Goal: Contribute content: Contribute content

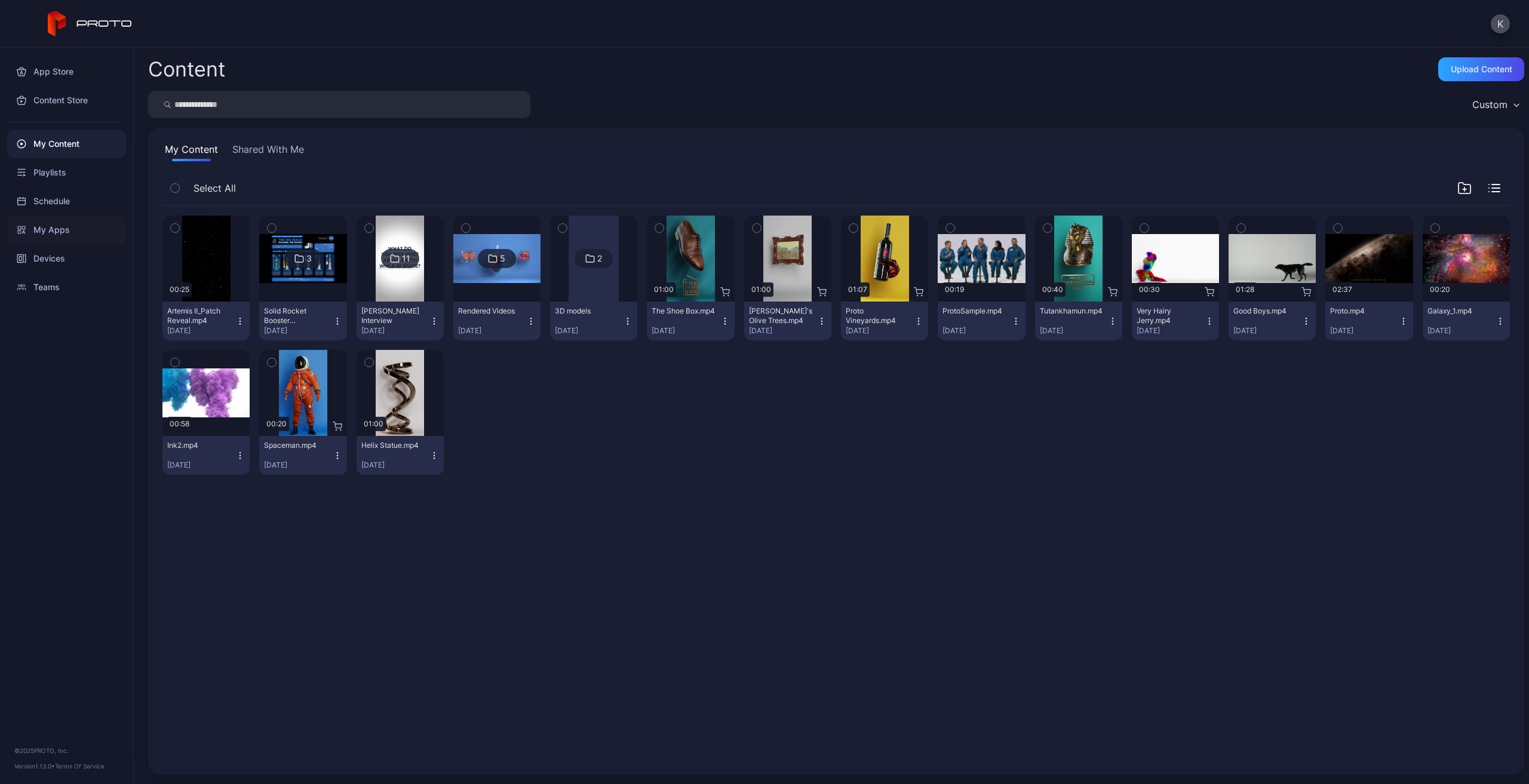
click at [62, 230] on div "My Apps" at bounding box center [66, 230] width 119 height 29
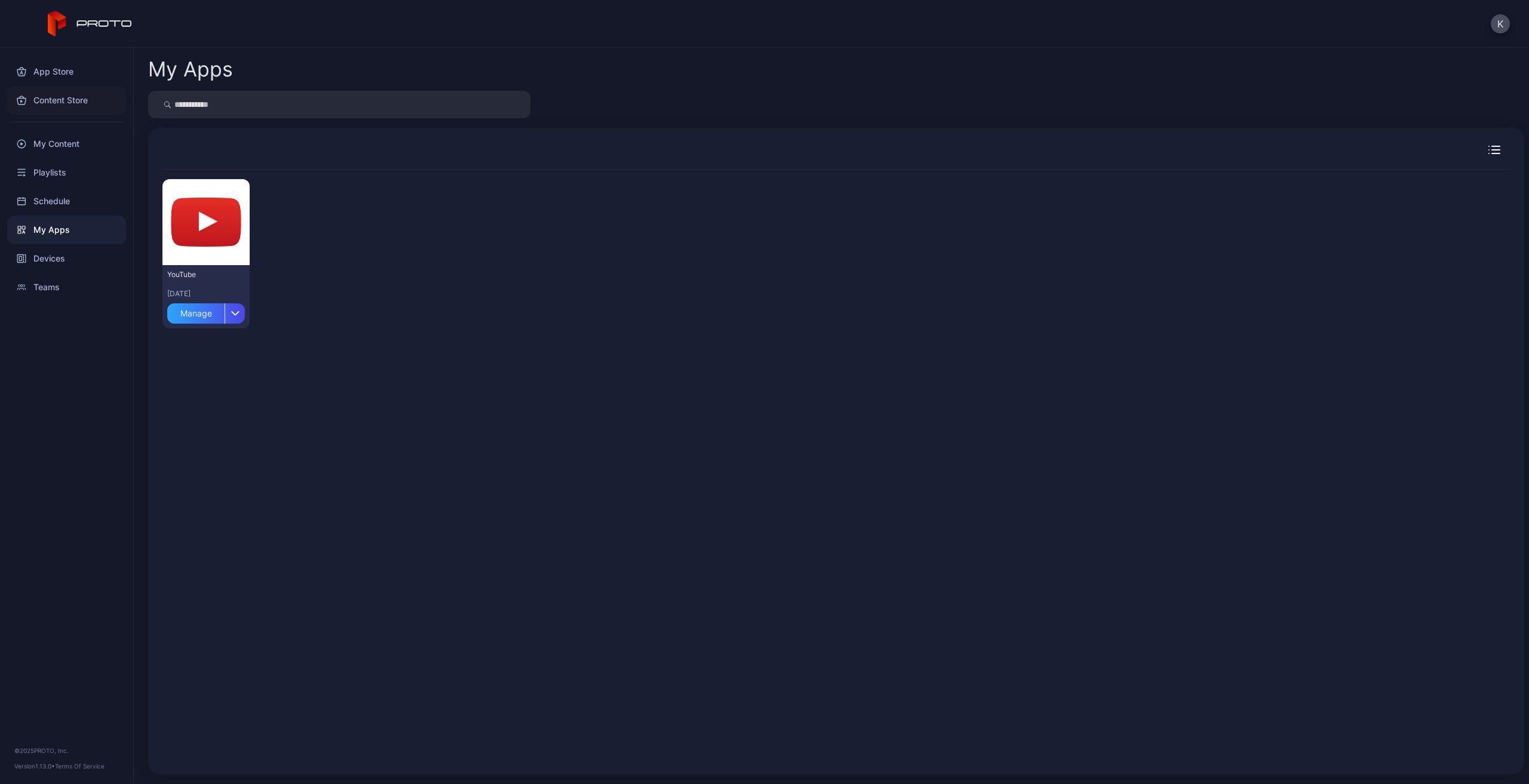
click at [63, 108] on div "Content Store" at bounding box center [66, 101] width 119 height 29
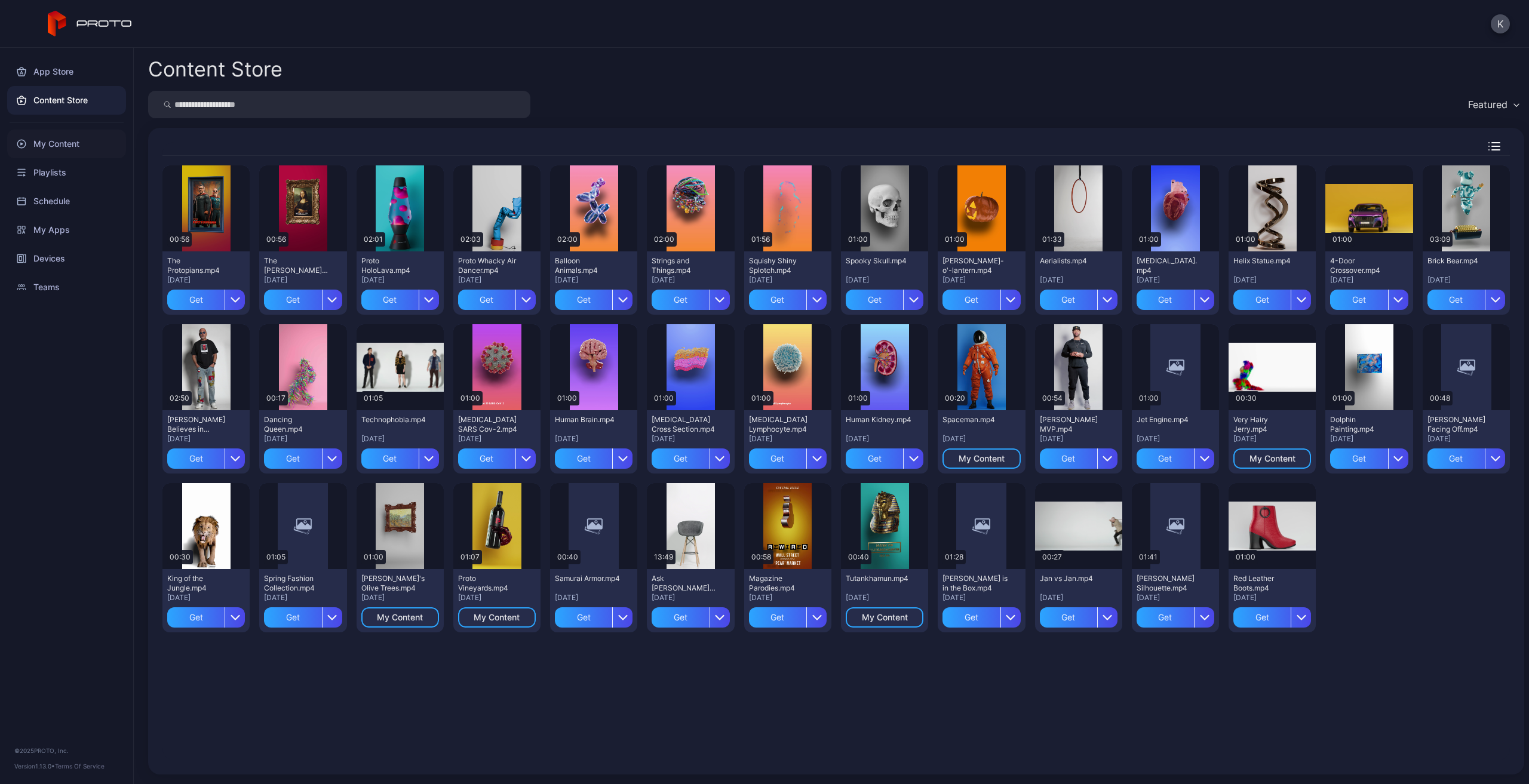
click at [65, 144] on div "My Content" at bounding box center [66, 144] width 119 height 29
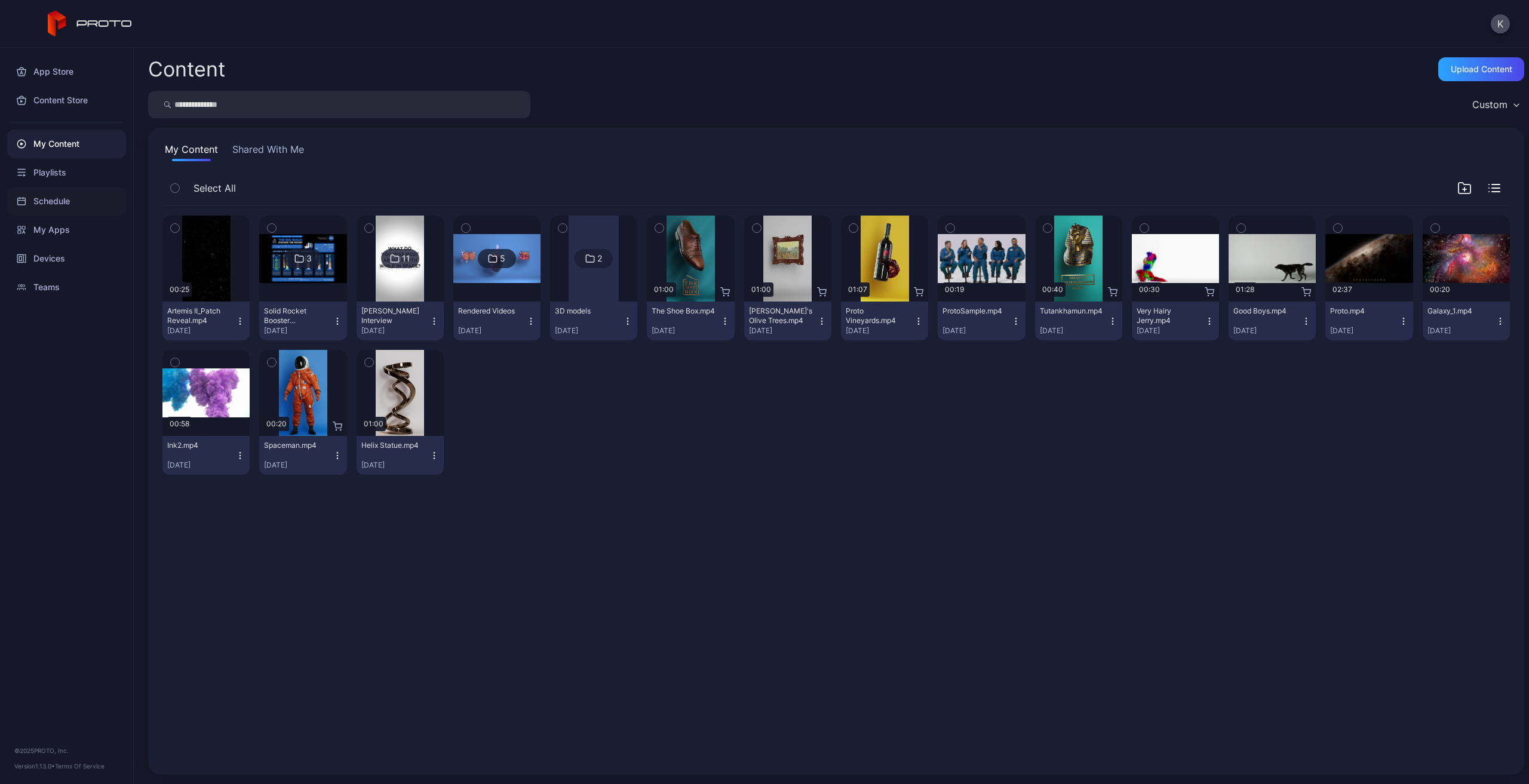
click at [67, 207] on div "Schedule" at bounding box center [66, 201] width 119 height 29
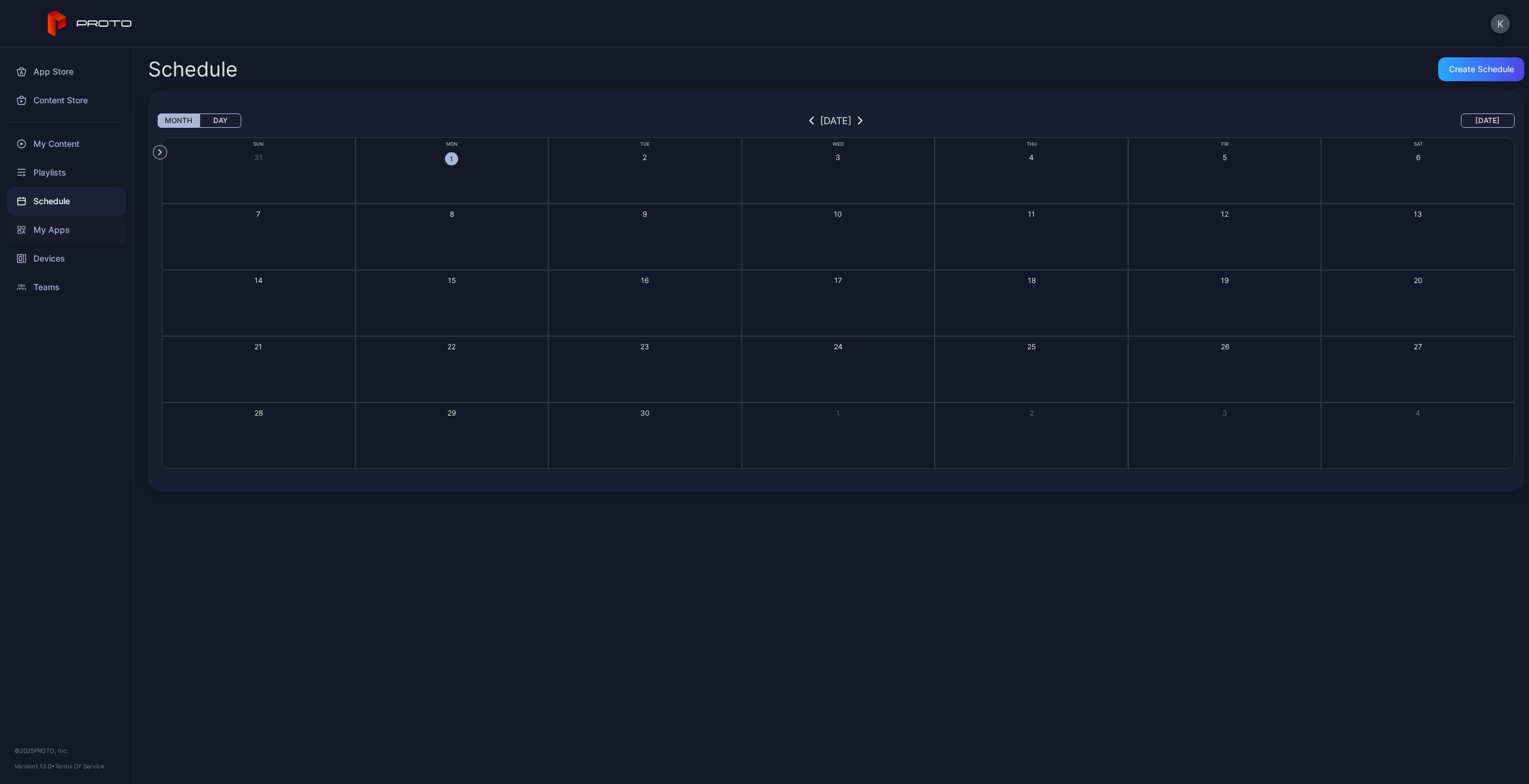
click at [51, 225] on div "My Apps" at bounding box center [66, 230] width 119 height 29
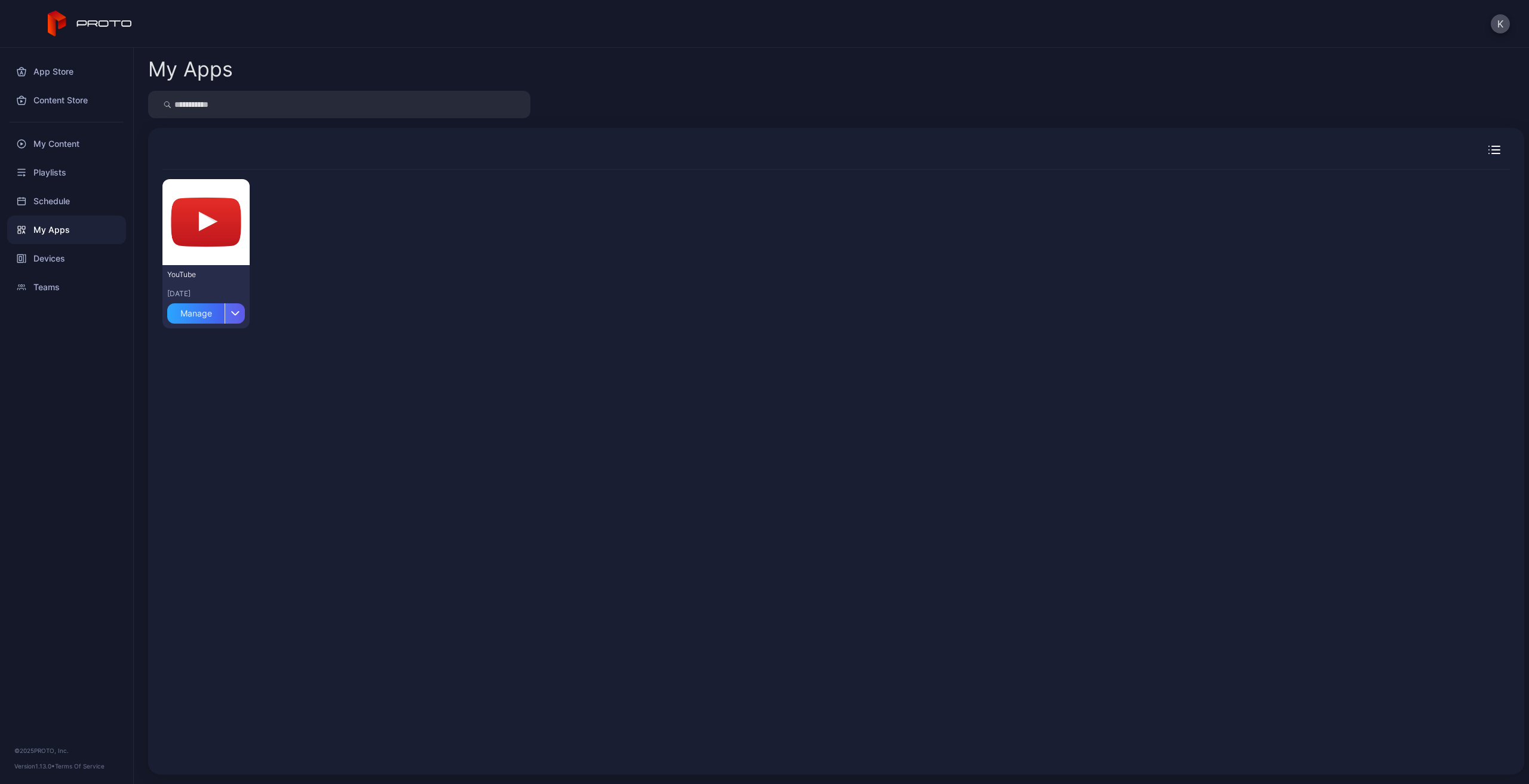
click at [230, 320] on div "button" at bounding box center [234, 313] width 20 height 20
click at [210, 342] on button "Install" at bounding box center [206, 348] width 102 height 38
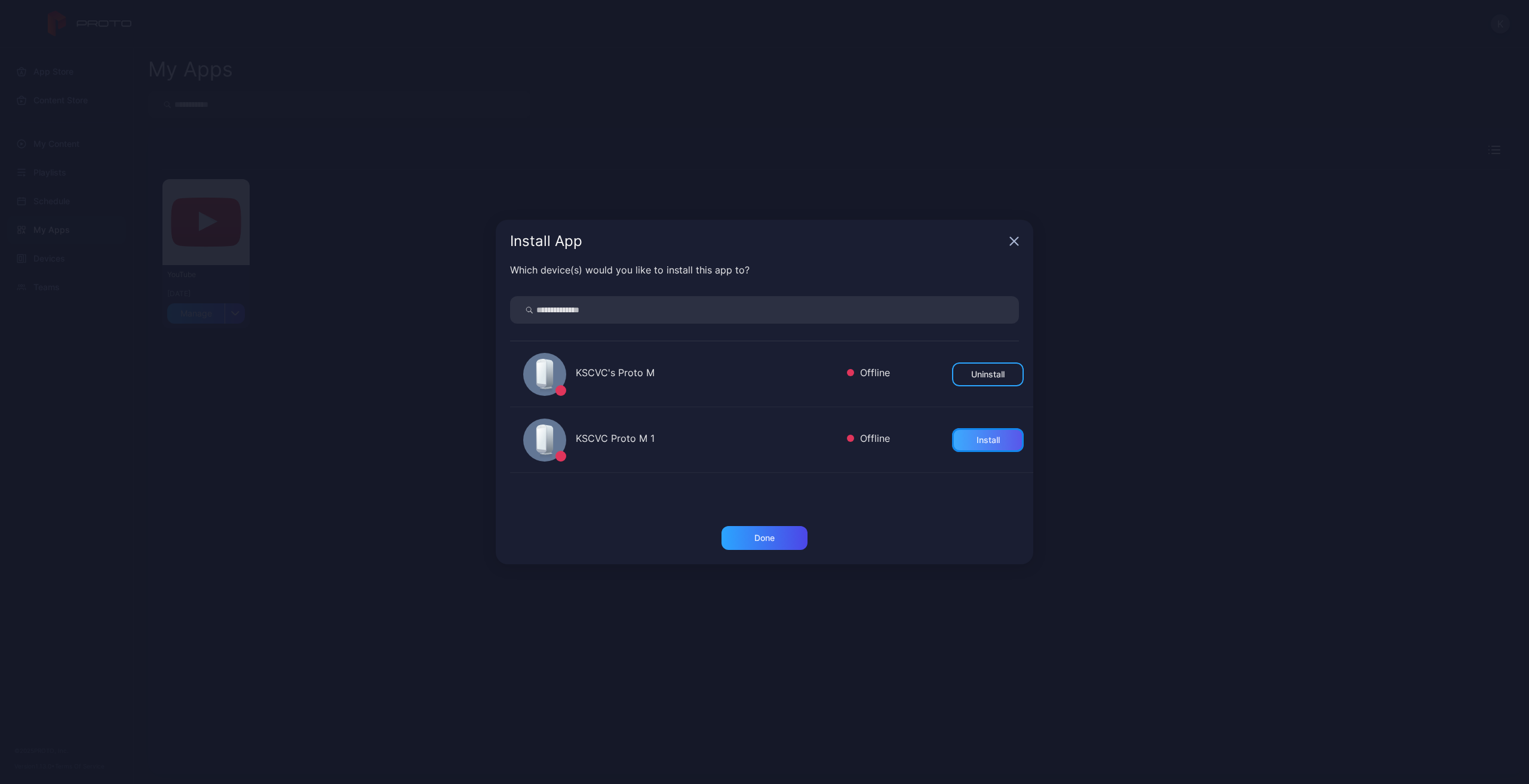
click at [985, 438] on div "Install" at bounding box center [989, 440] width 23 height 10
click at [753, 542] on div "Done" at bounding box center [764, 538] width 86 height 24
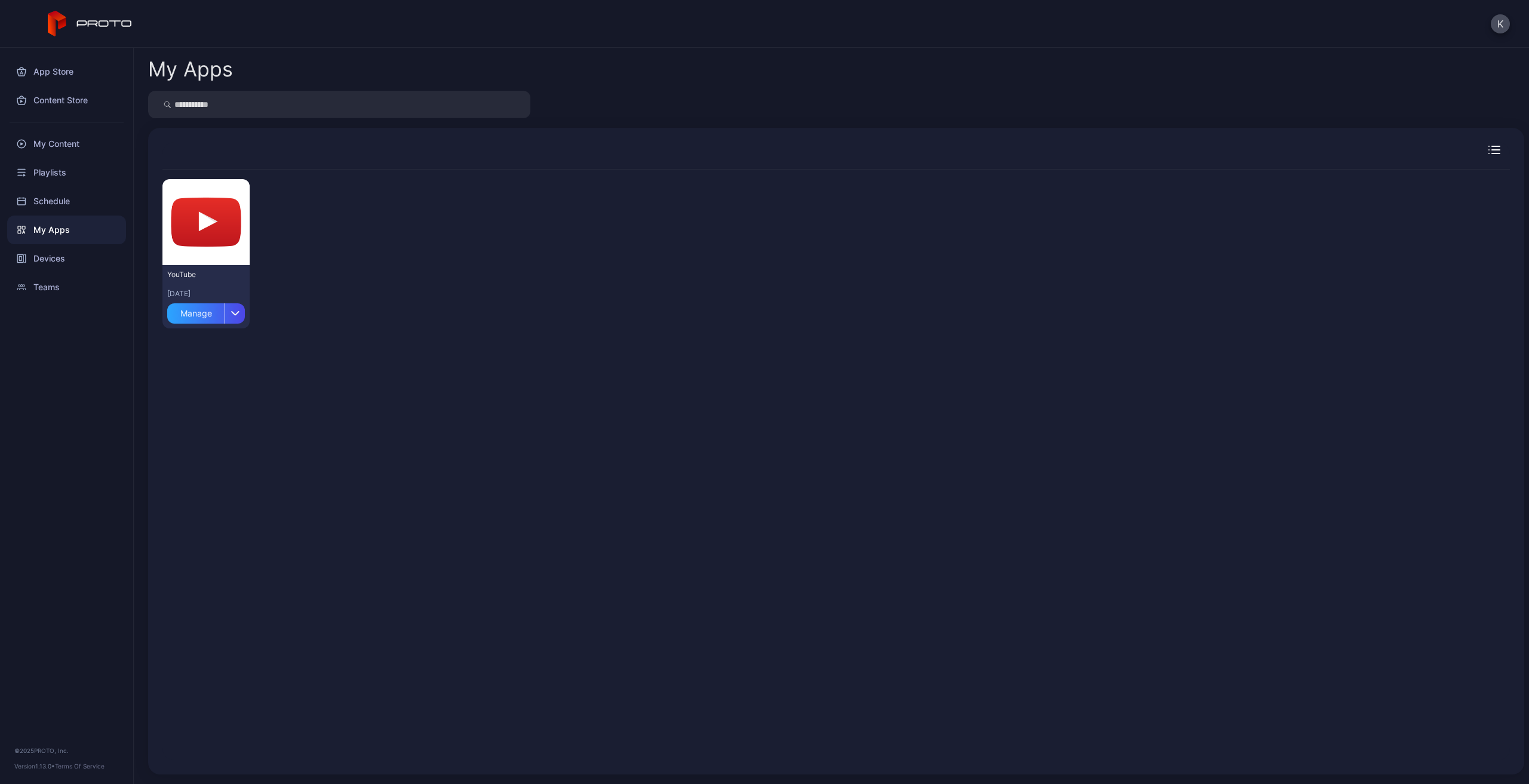
click at [55, 223] on div "My Apps" at bounding box center [66, 230] width 119 height 29
click at [53, 75] on div "App Store" at bounding box center [66, 71] width 119 height 29
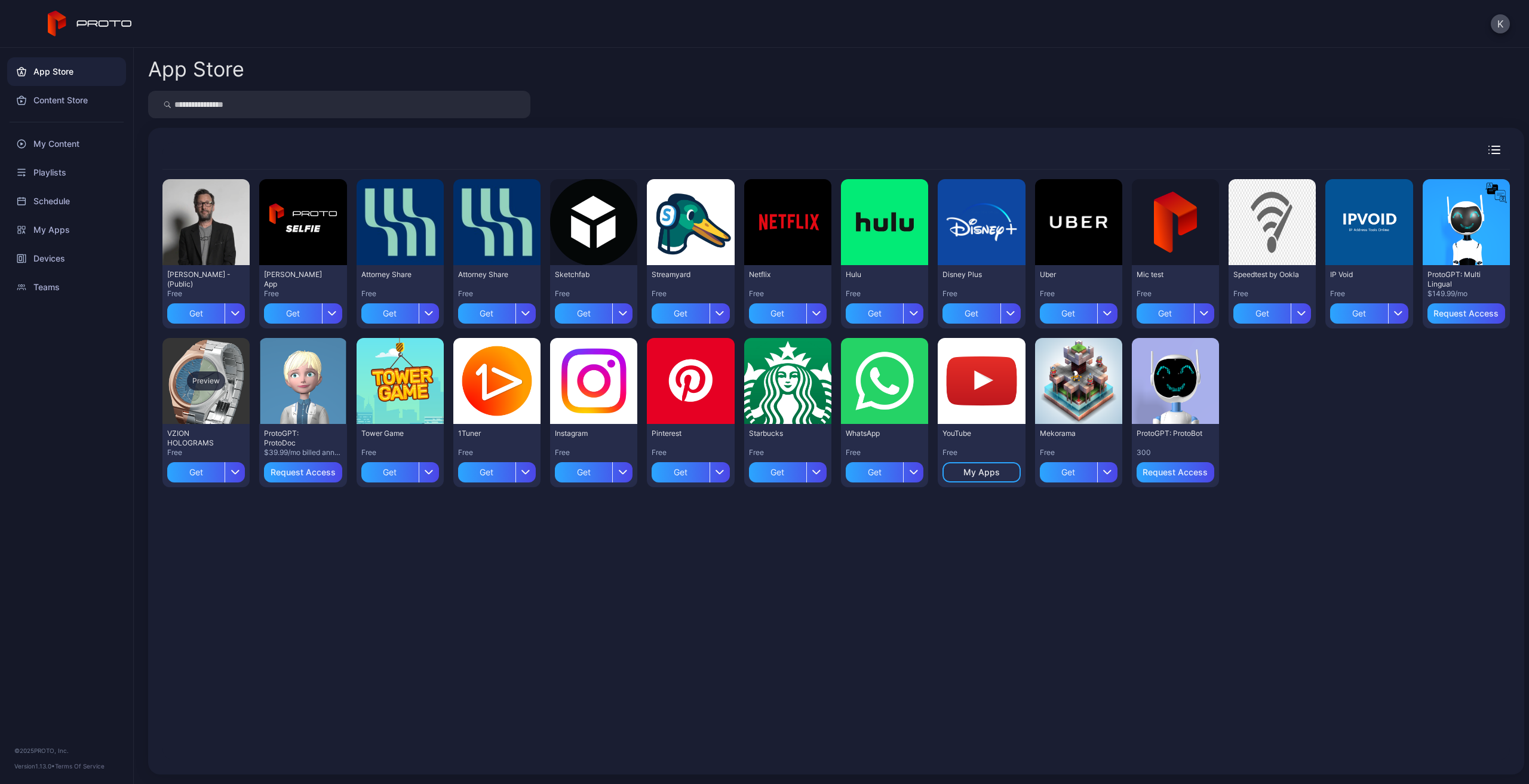
click at [224, 396] on div "Preview" at bounding box center [206, 381] width 87 height 86
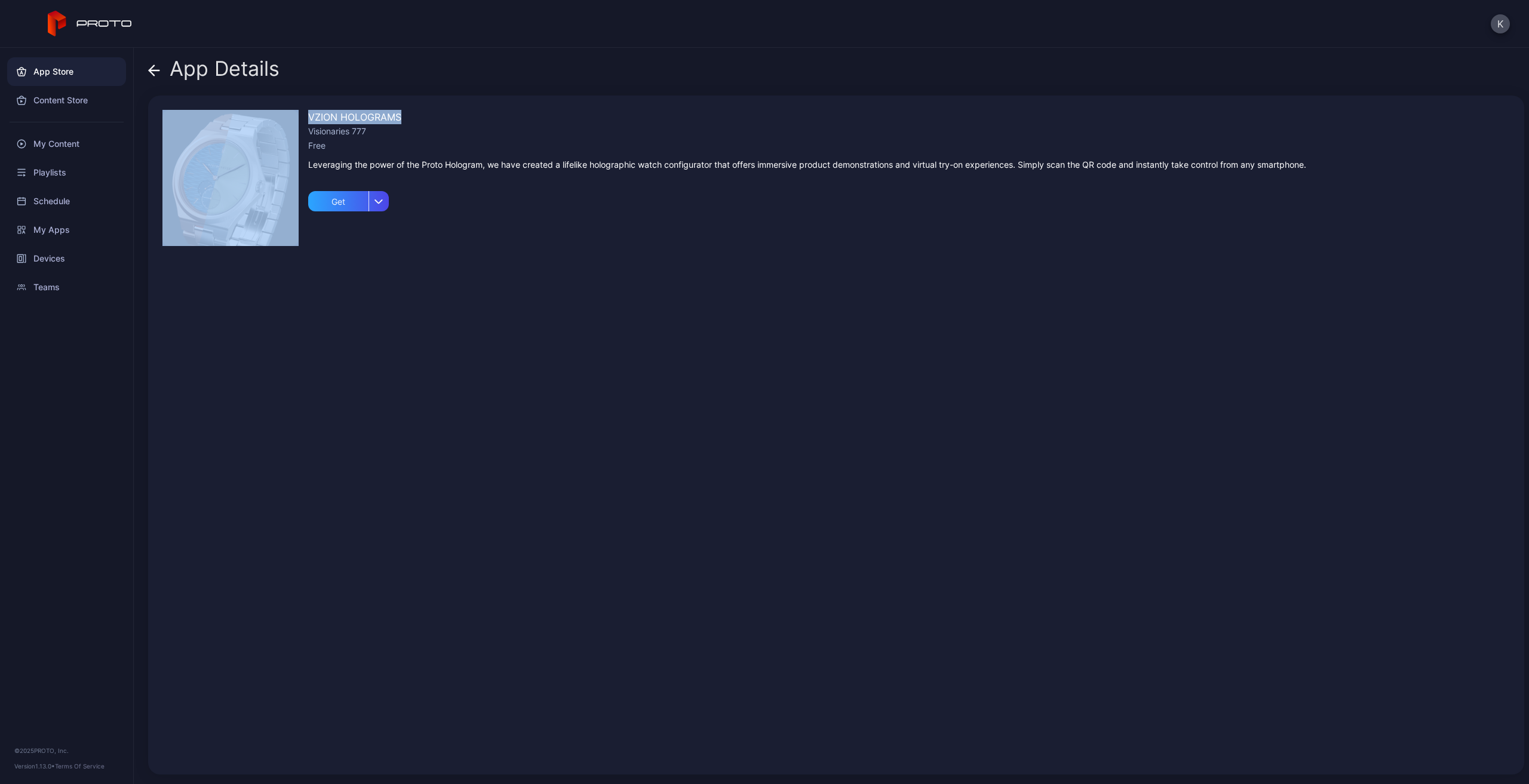
drag, startPoint x: 406, startPoint y: 116, endPoint x: 296, endPoint y: 110, distance: 110.2
click at [296, 110] on div "VZION HOLOGRAMS Visionaries 777 Free Leveraging the power of the Proto Hologram…" at bounding box center [836, 434] width 1377 height 679
copy div "VZION HOLOGRAMS"
click at [66, 95] on div "Content Store" at bounding box center [66, 101] width 119 height 29
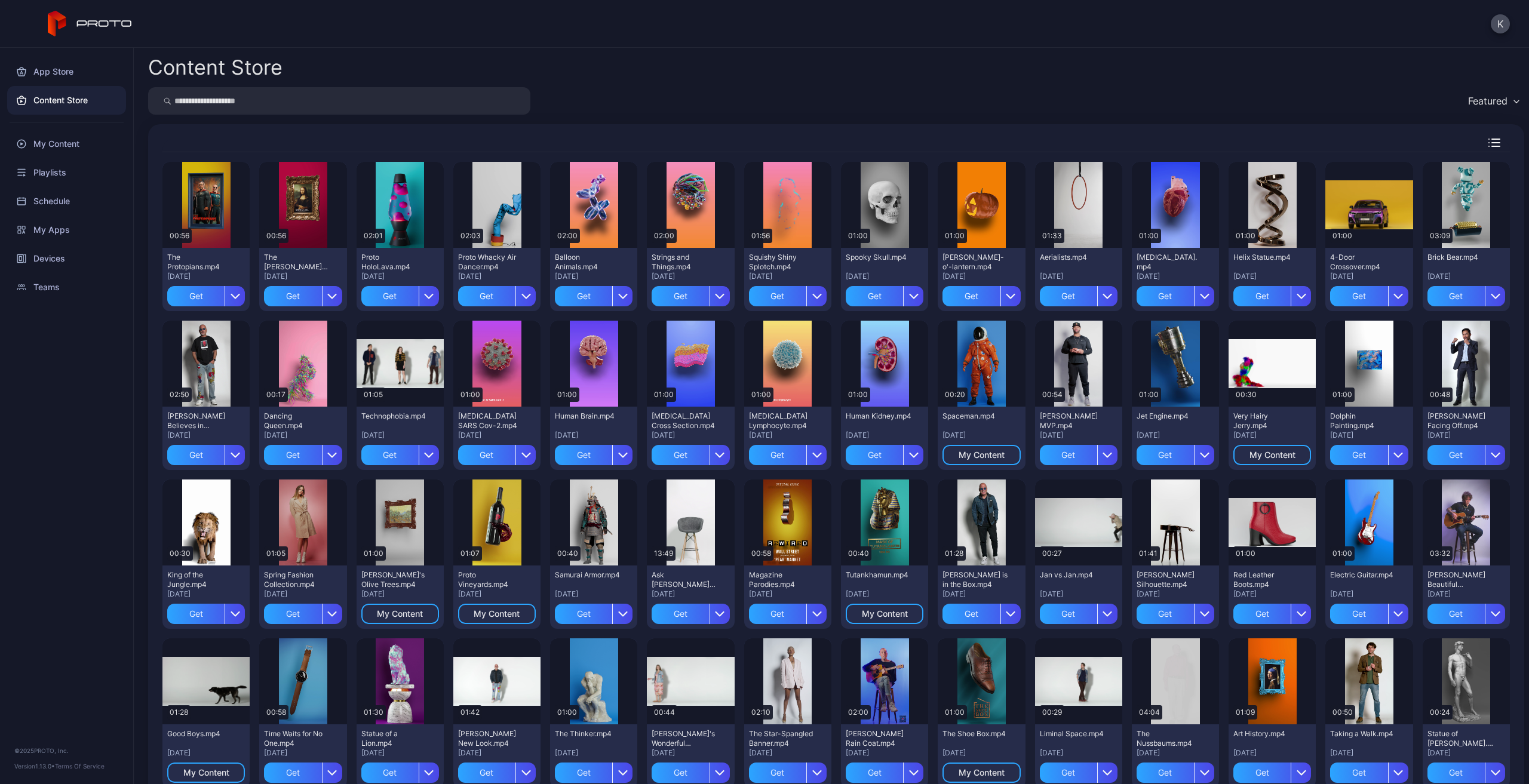
click at [1477, 99] on div "Featured" at bounding box center [1487, 101] width 40 height 12
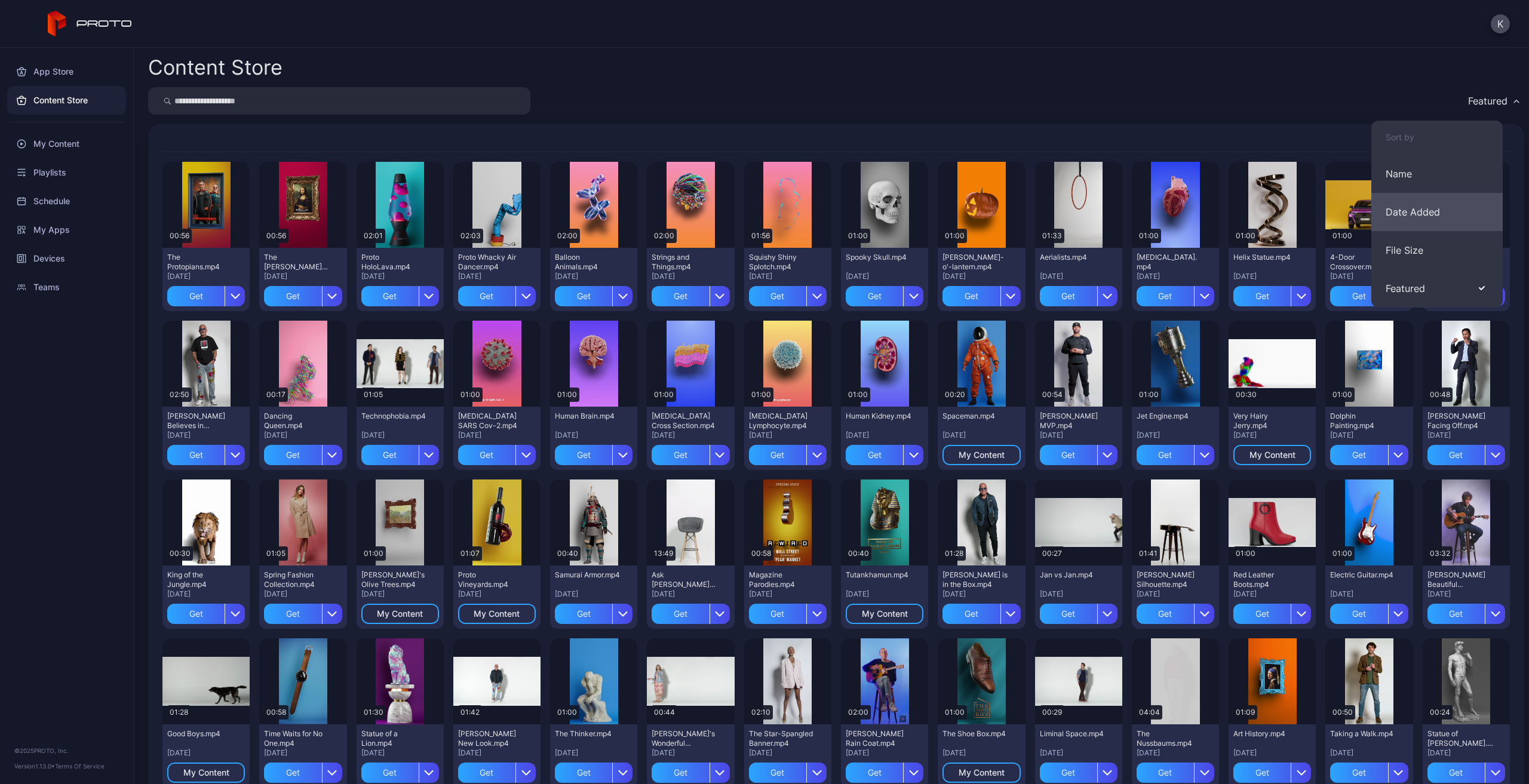
click at [1401, 217] on button "Date Added" at bounding box center [1437, 211] width 132 height 38
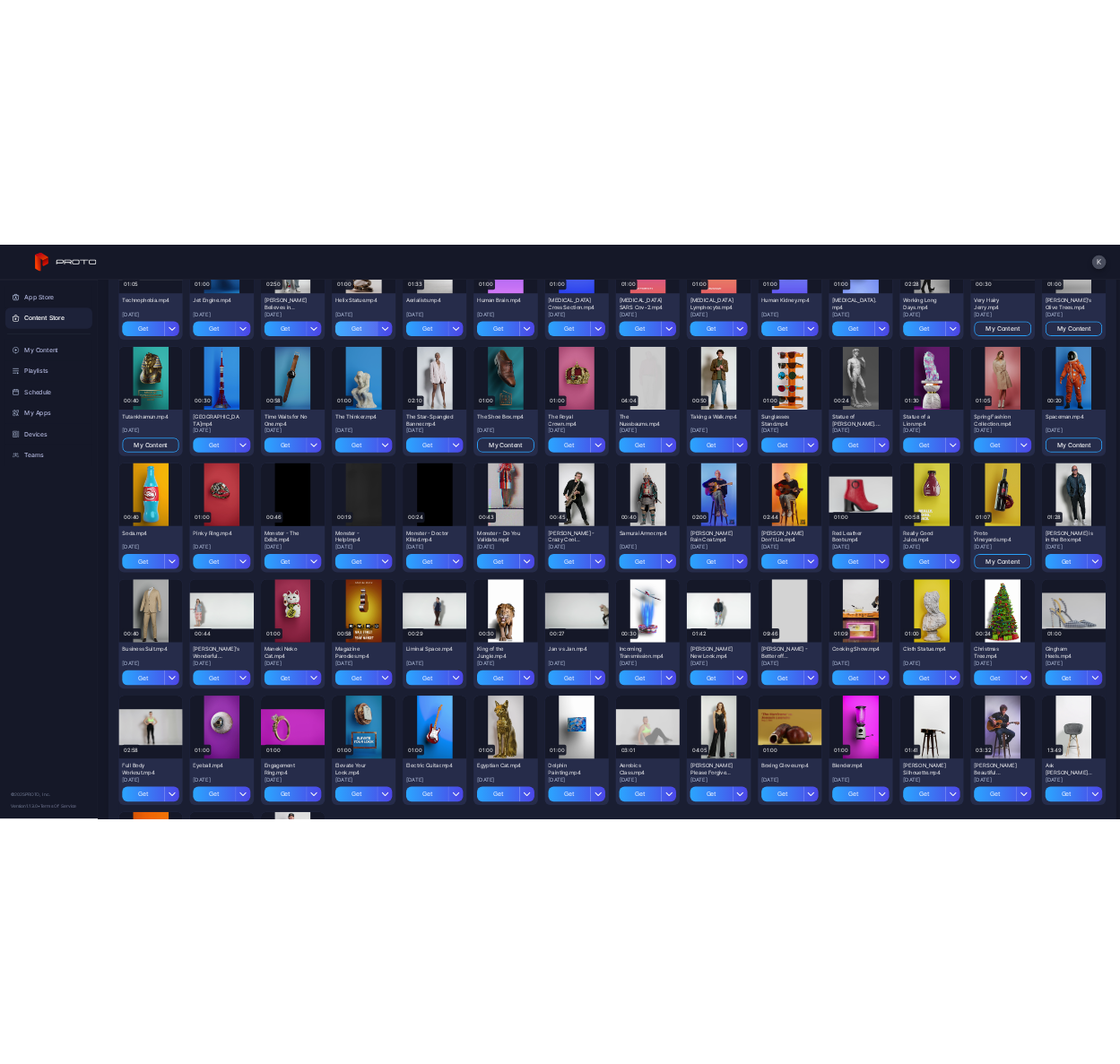
scroll to position [538, 0]
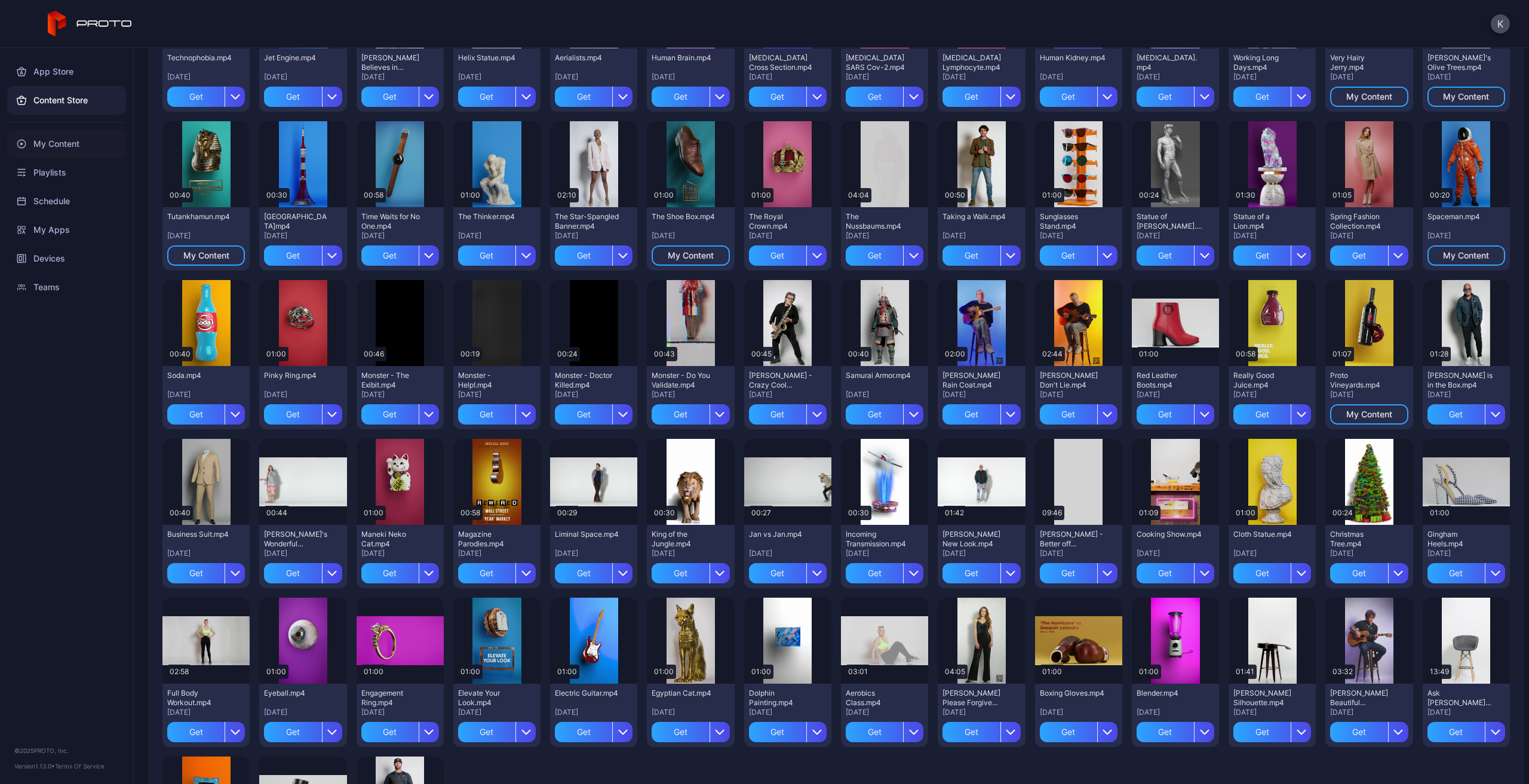
click at [56, 147] on div "My Content" at bounding box center [66, 144] width 119 height 29
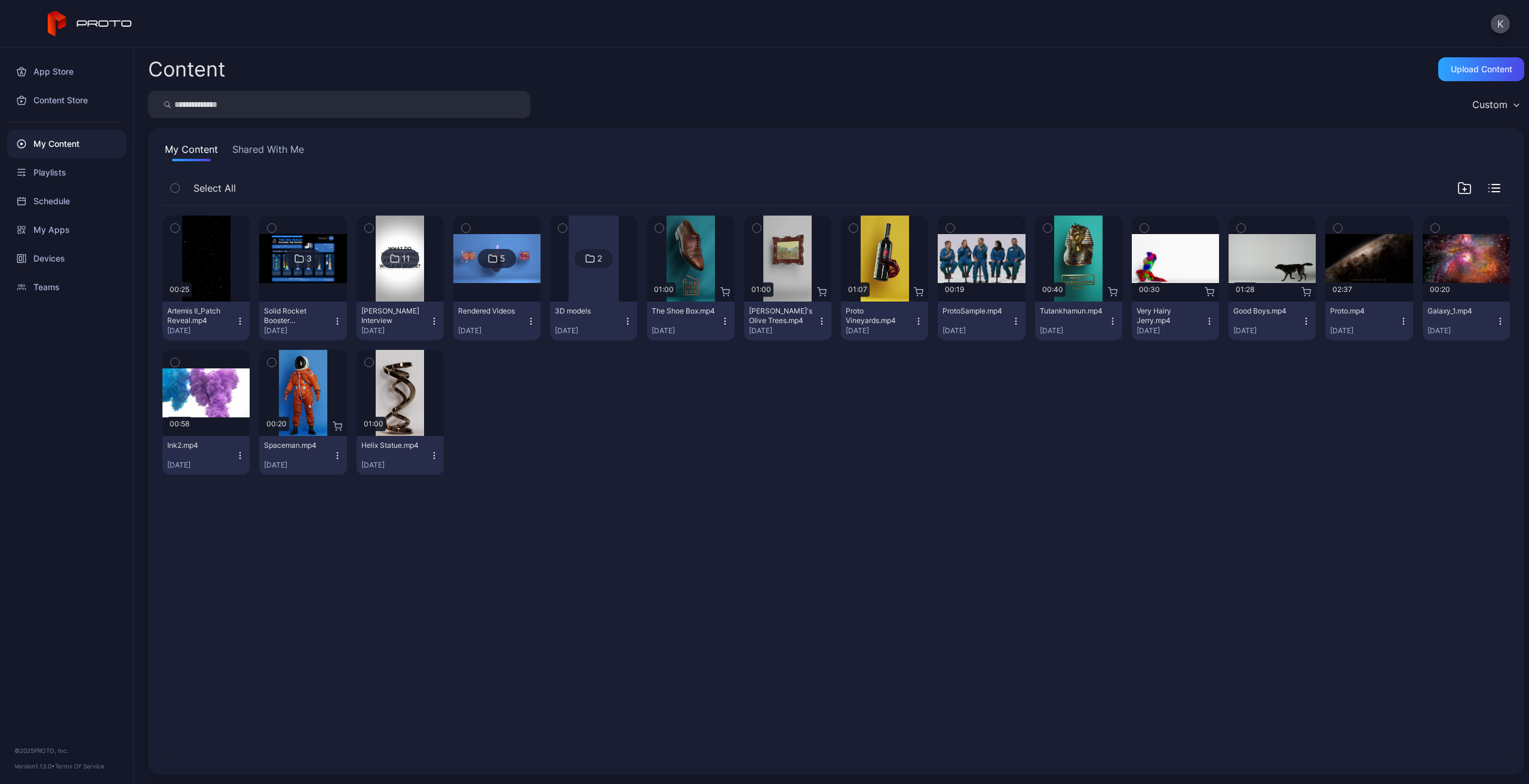
click at [425, 453] on div "Helix Statue.mp4 [DATE]" at bounding box center [395, 455] width 68 height 29
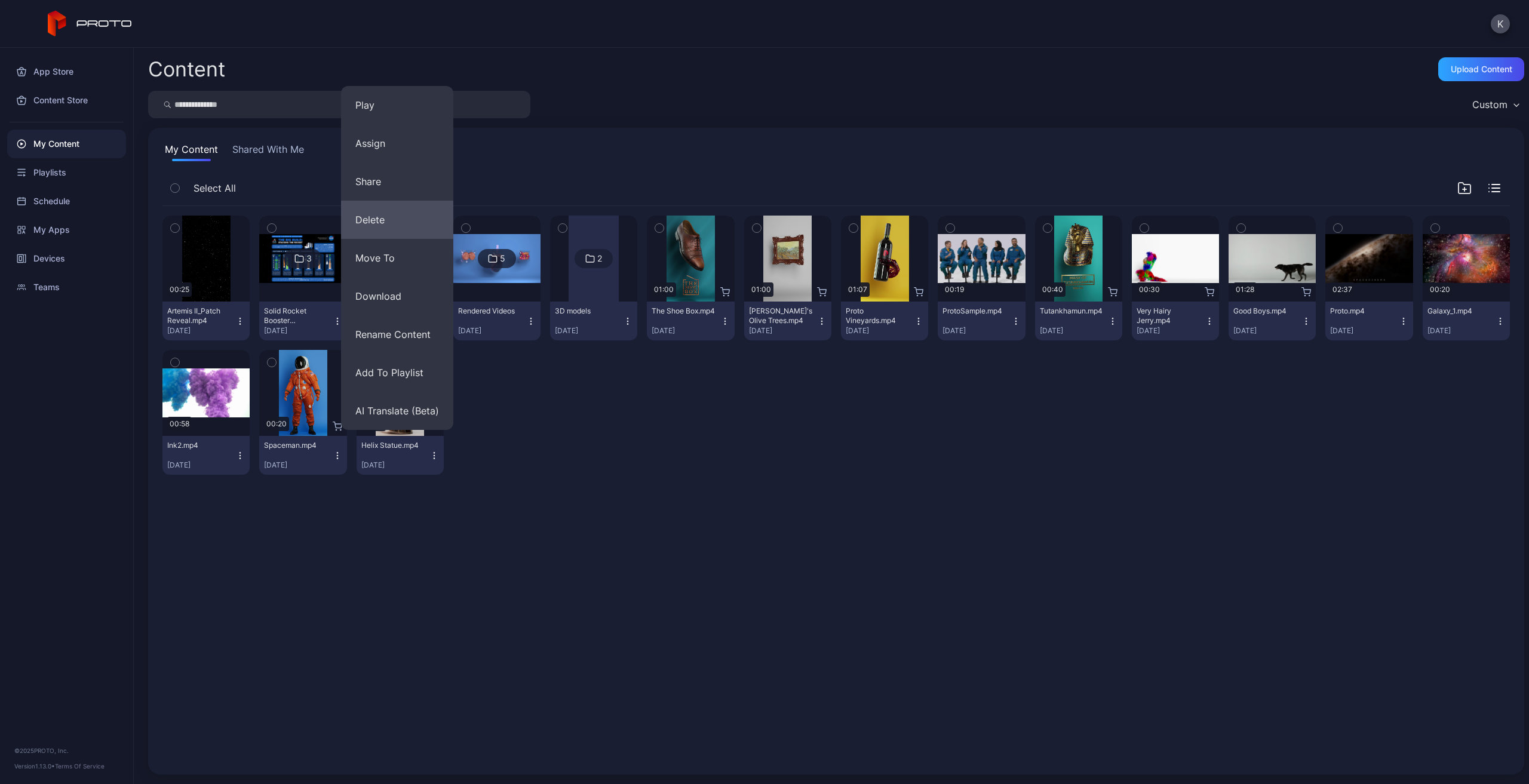
click at [369, 230] on button "Delete" at bounding box center [397, 219] width 112 height 38
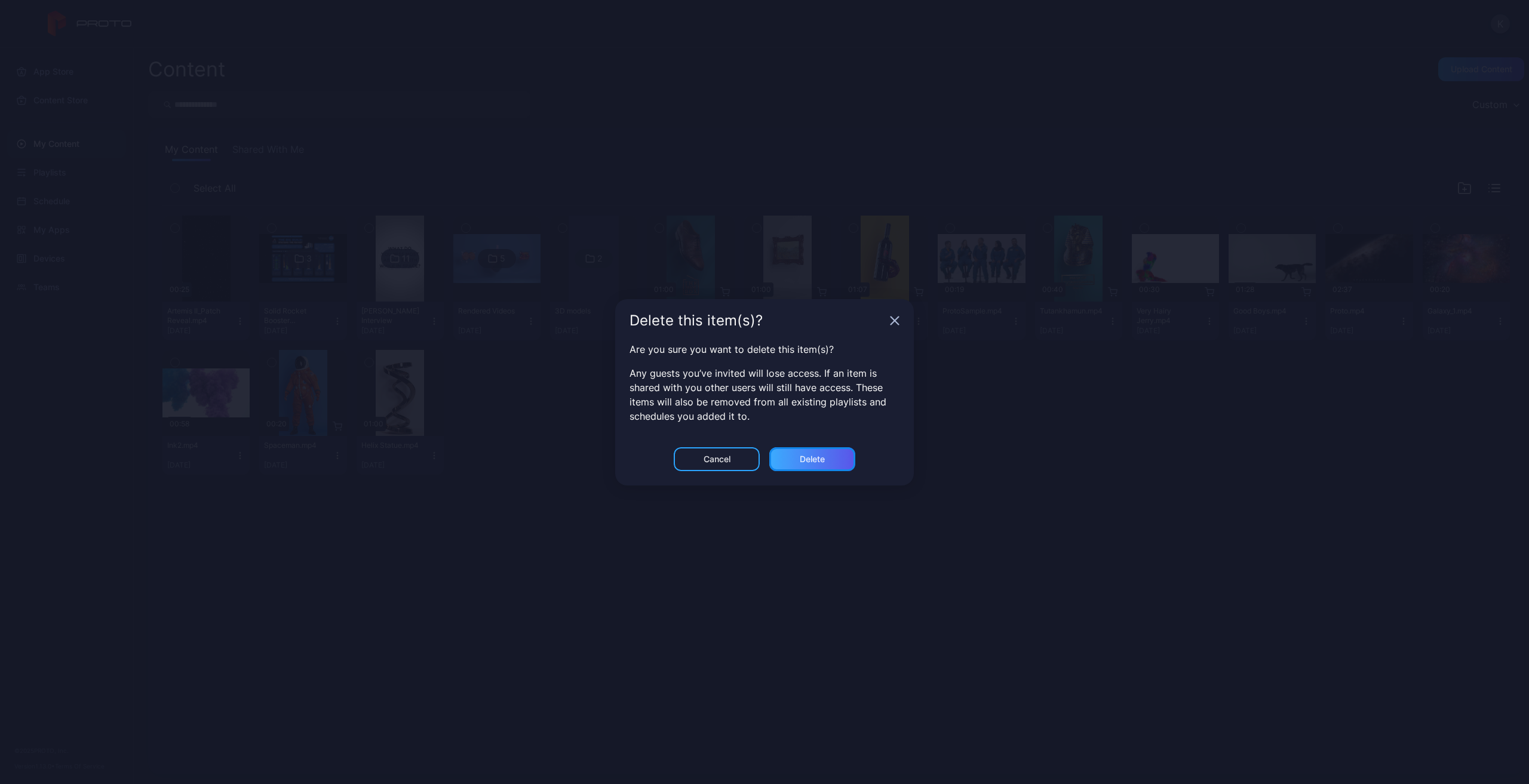
click at [799, 453] on div "Delete" at bounding box center [812, 459] width 86 height 24
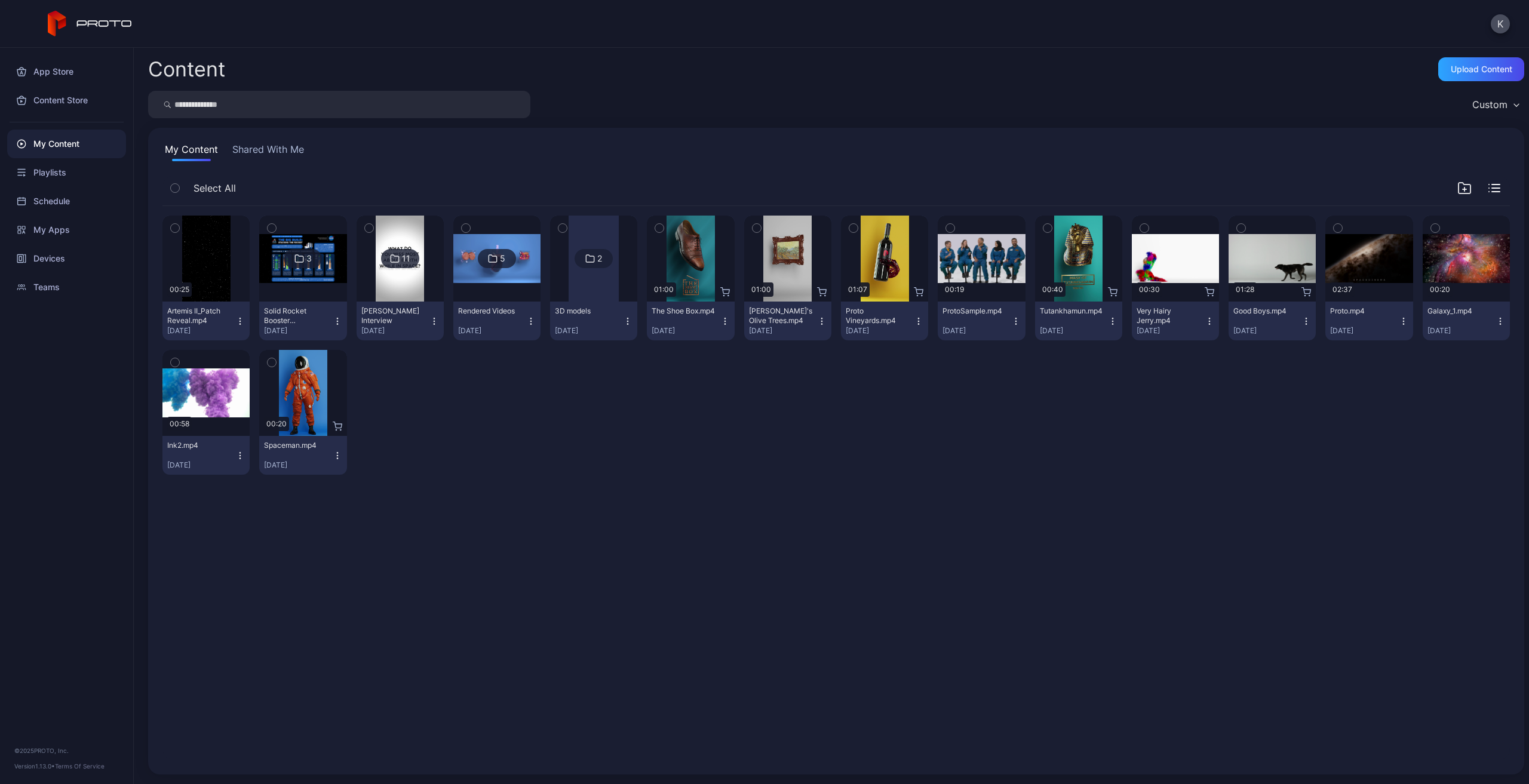
click at [914, 325] on icon "button" at bounding box center [919, 321] width 10 height 10
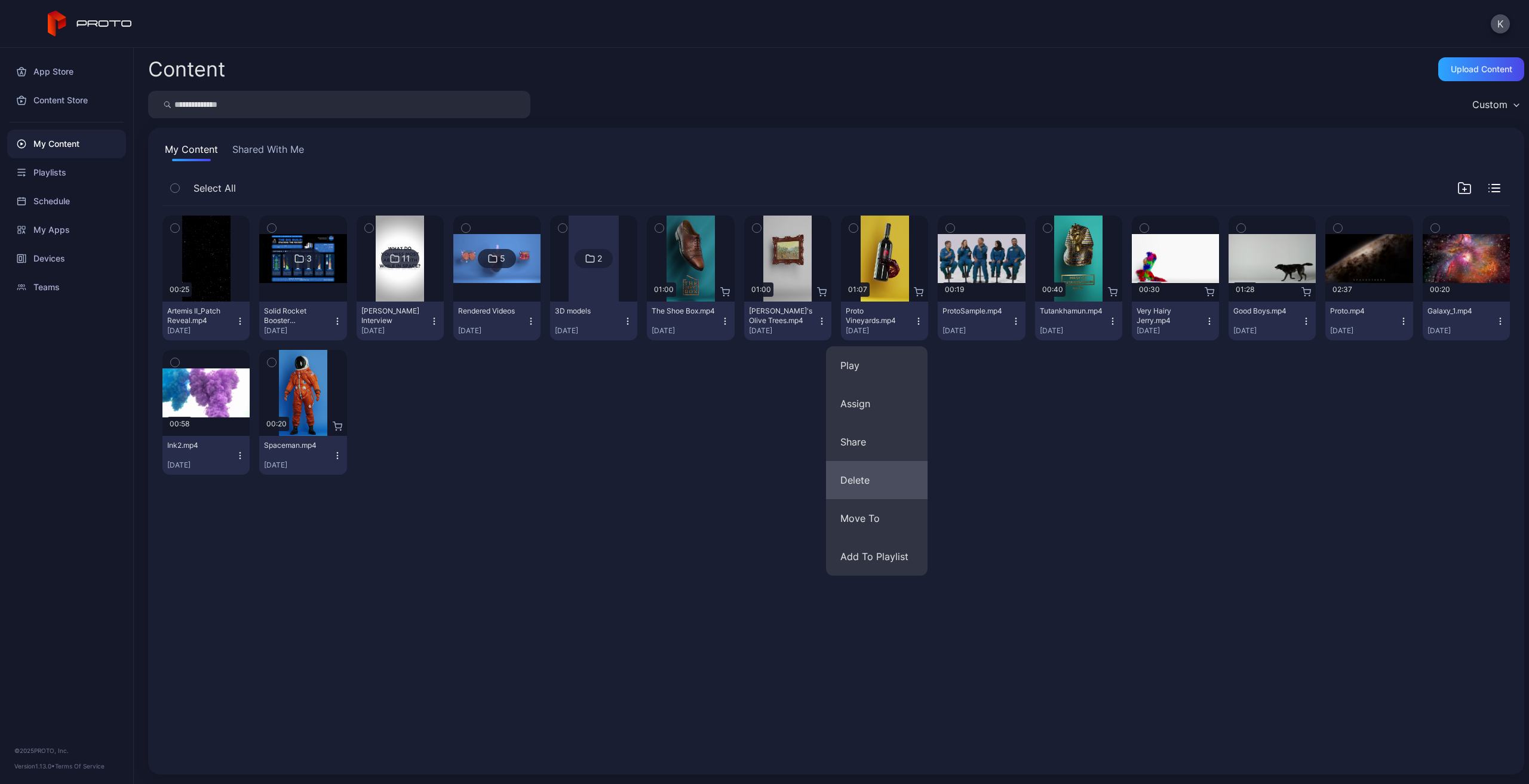
click at [878, 494] on button "Delete" at bounding box center [877, 480] width 102 height 38
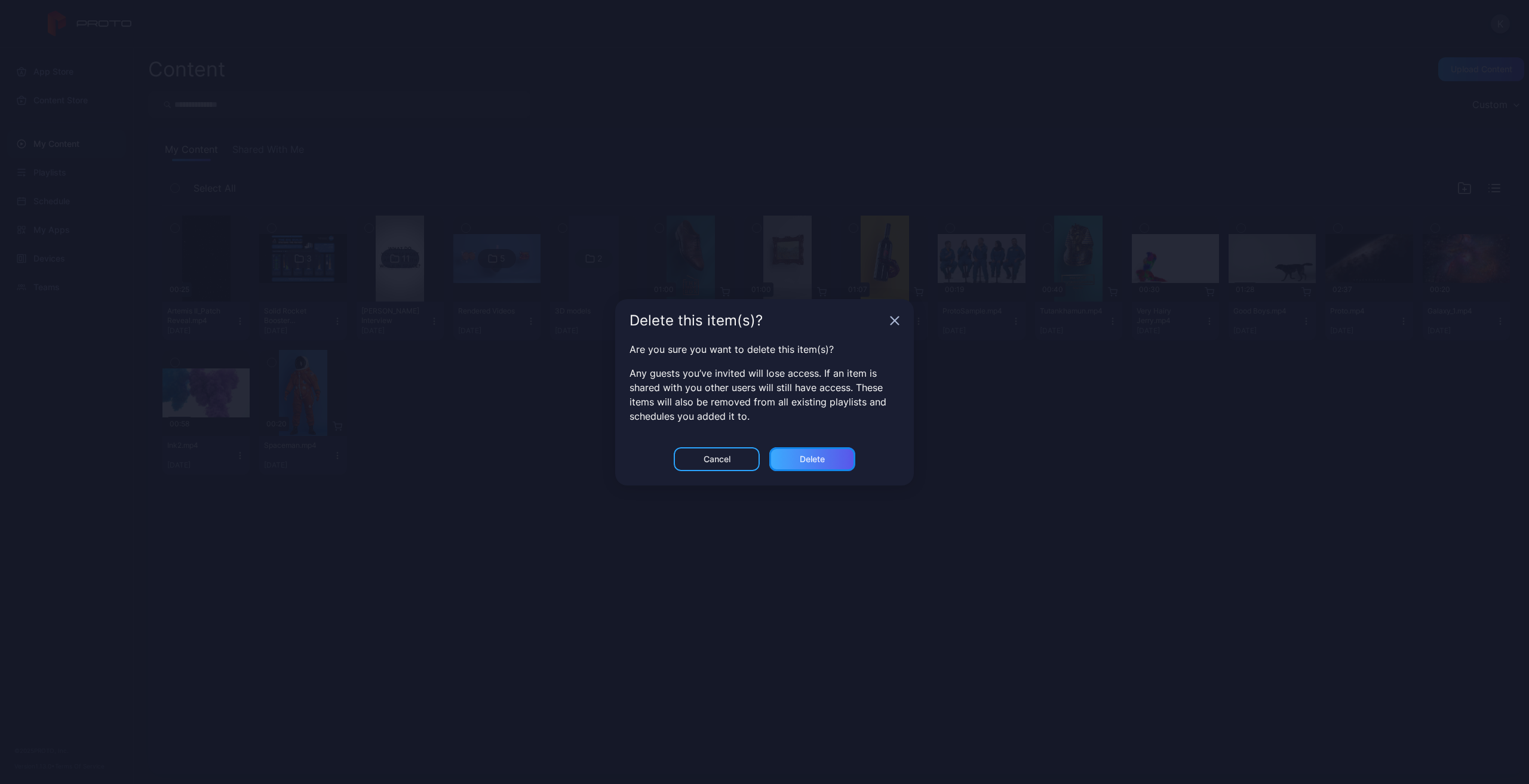
click at [799, 454] on div "Delete" at bounding box center [812, 459] width 86 height 24
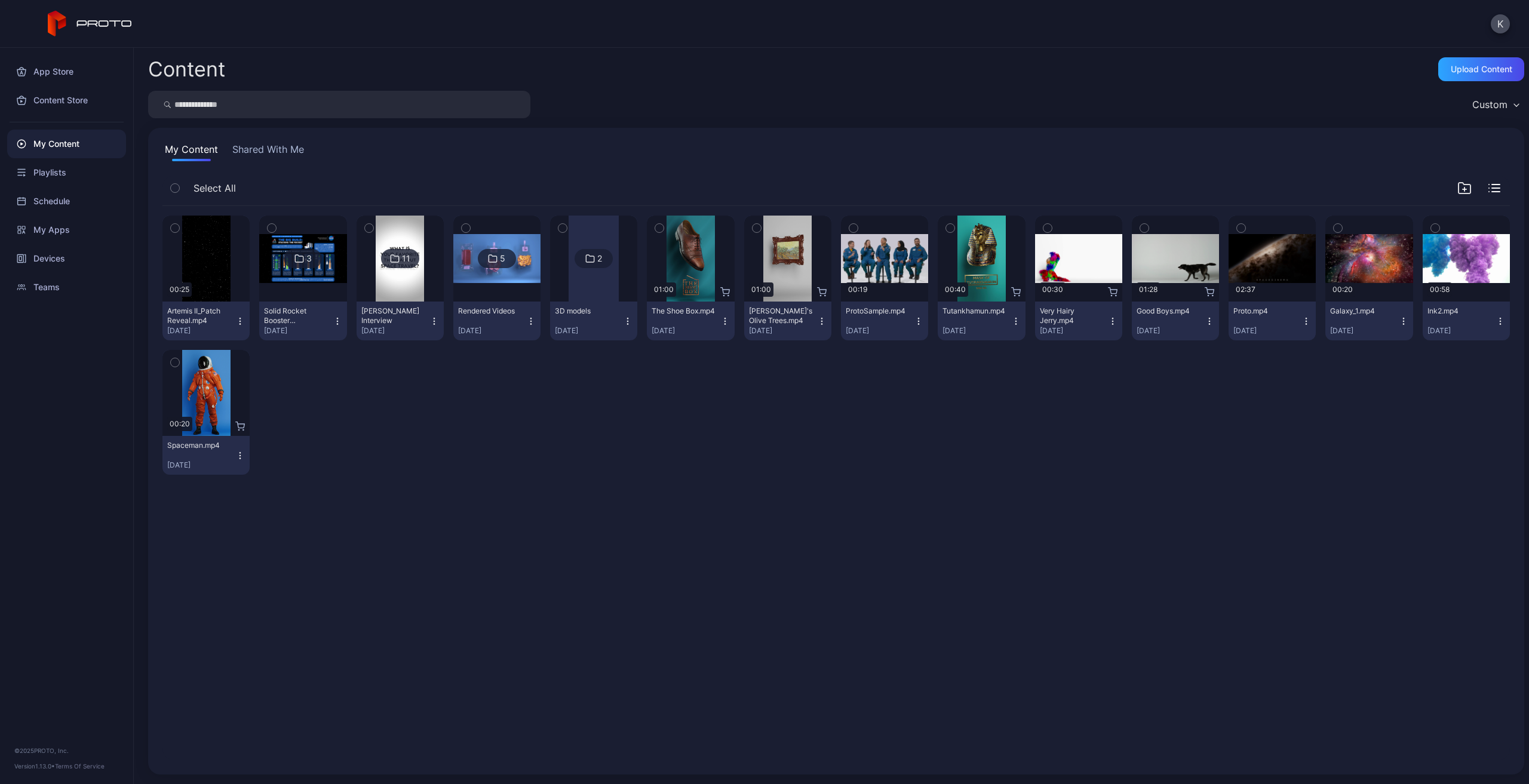
click at [721, 323] on icon "button" at bounding box center [725, 321] width 10 height 10
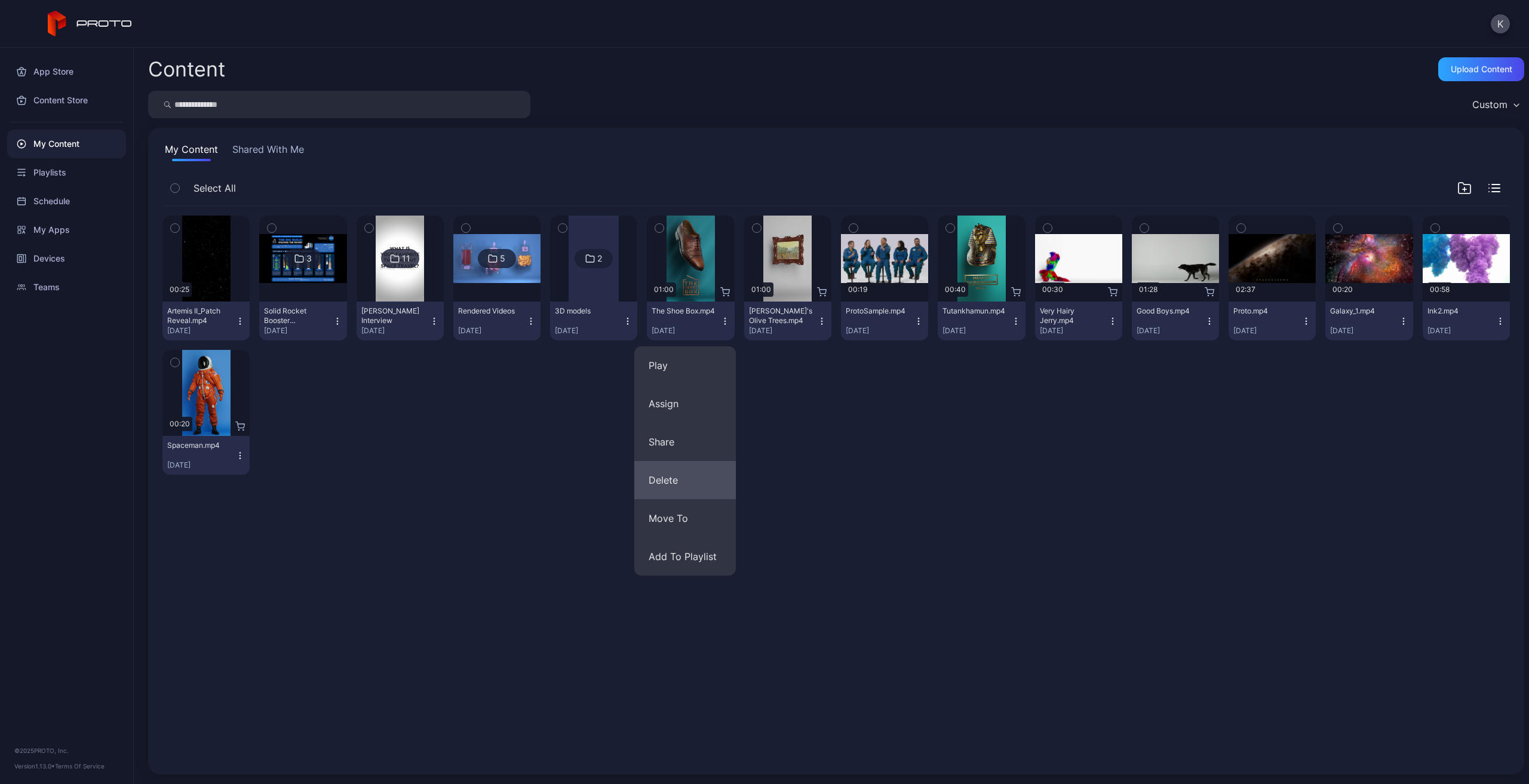
click at [685, 471] on button "Delete" at bounding box center [685, 480] width 102 height 38
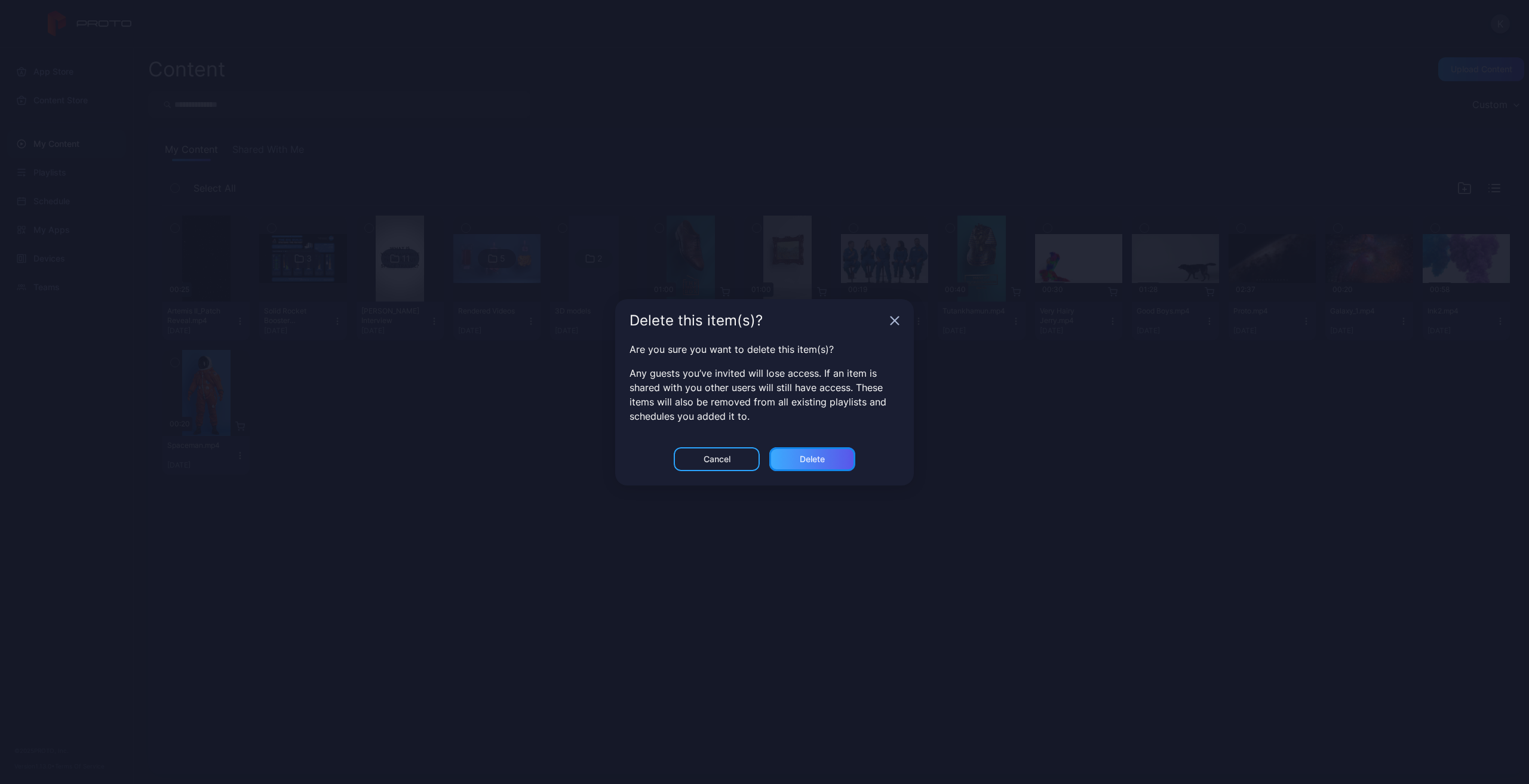
click at [788, 464] on div "Delete" at bounding box center [812, 459] width 86 height 24
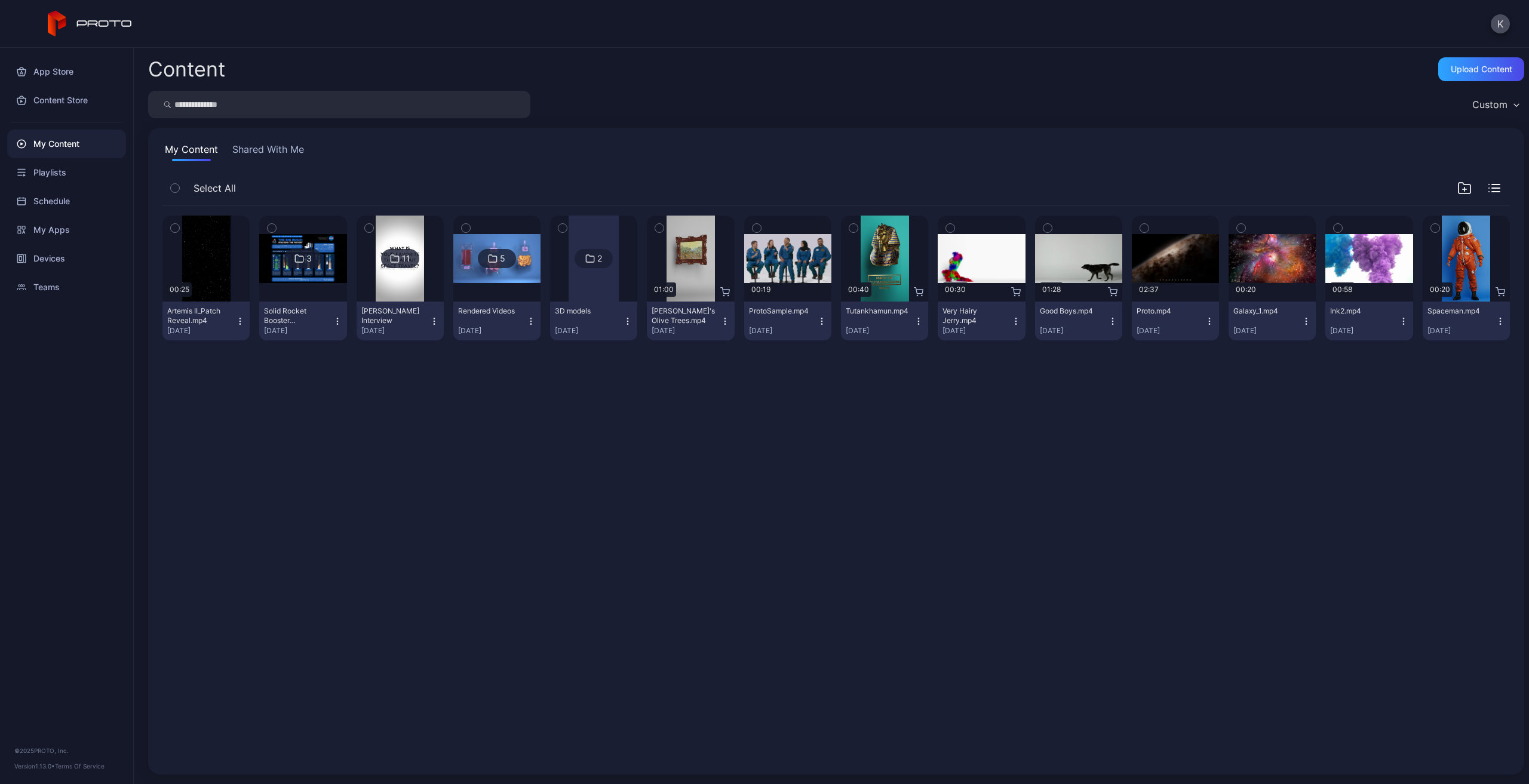
click at [1209, 612] on div "Preview 00:25 Artemis II_Patch Reveal.mp4 [DATE] 3 Solid Rocket Booster Infogra…" at bounding box center [836, 483] width 1367 height 573
click at [1390, 316] on button "Ink2.mp4 [DATE]" at bounding box center [1369, 321] width 87 height 39
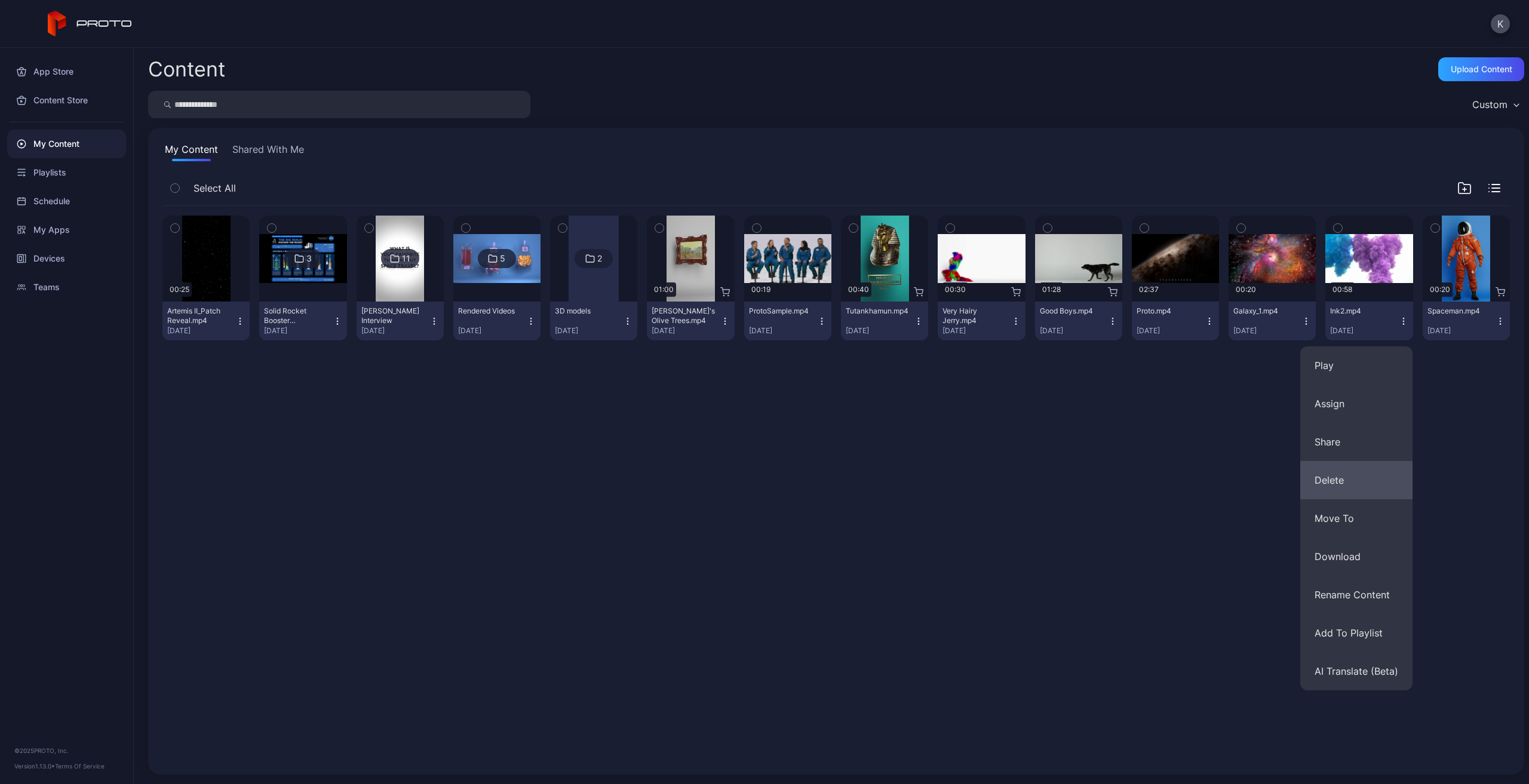
click at [1354, 470] on button "Delete" at bounding box center [1356, 480] width 112 height 38
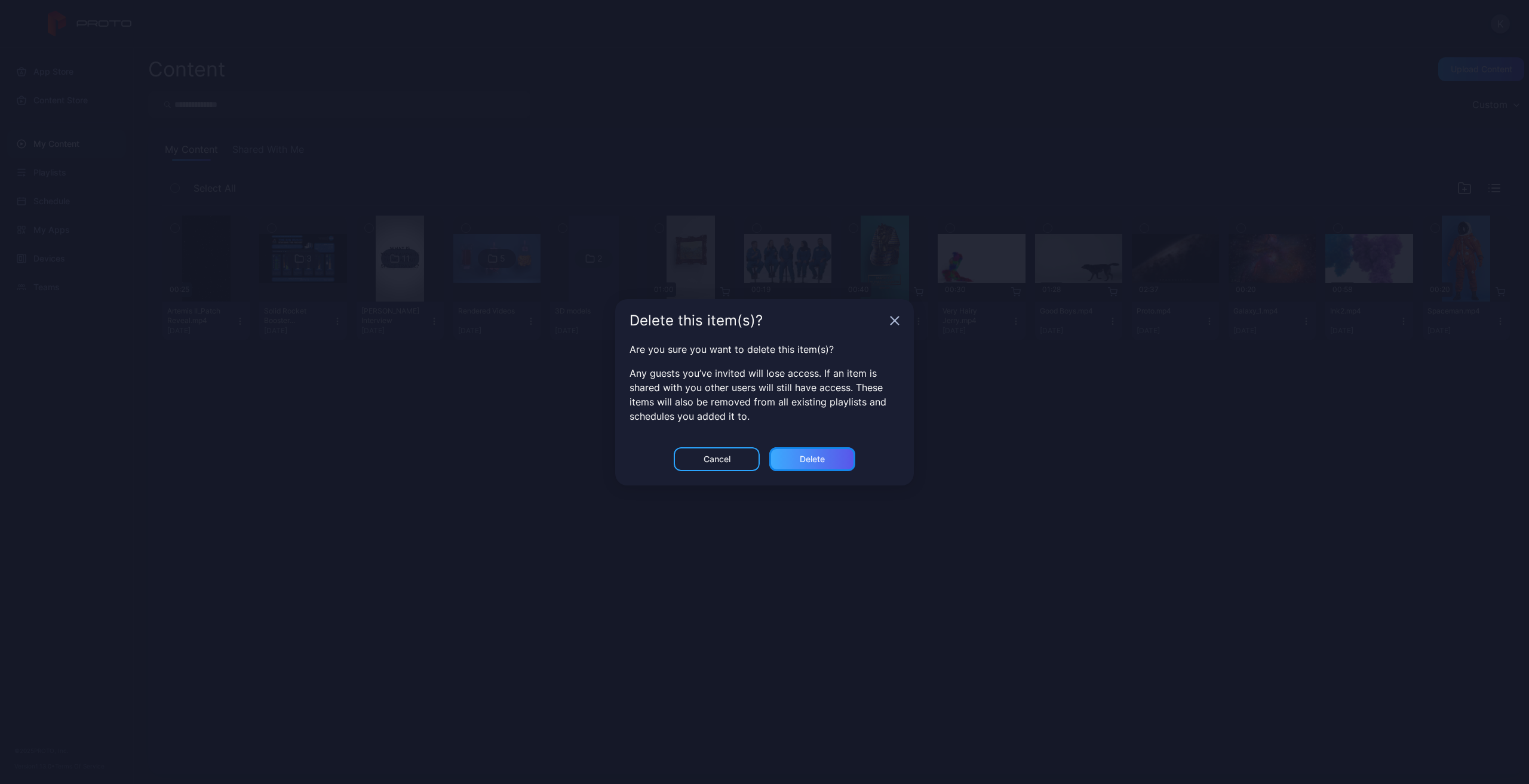
click at [811, 463] on div "Delete" at bounding box center [812, 459] width 25 height 10
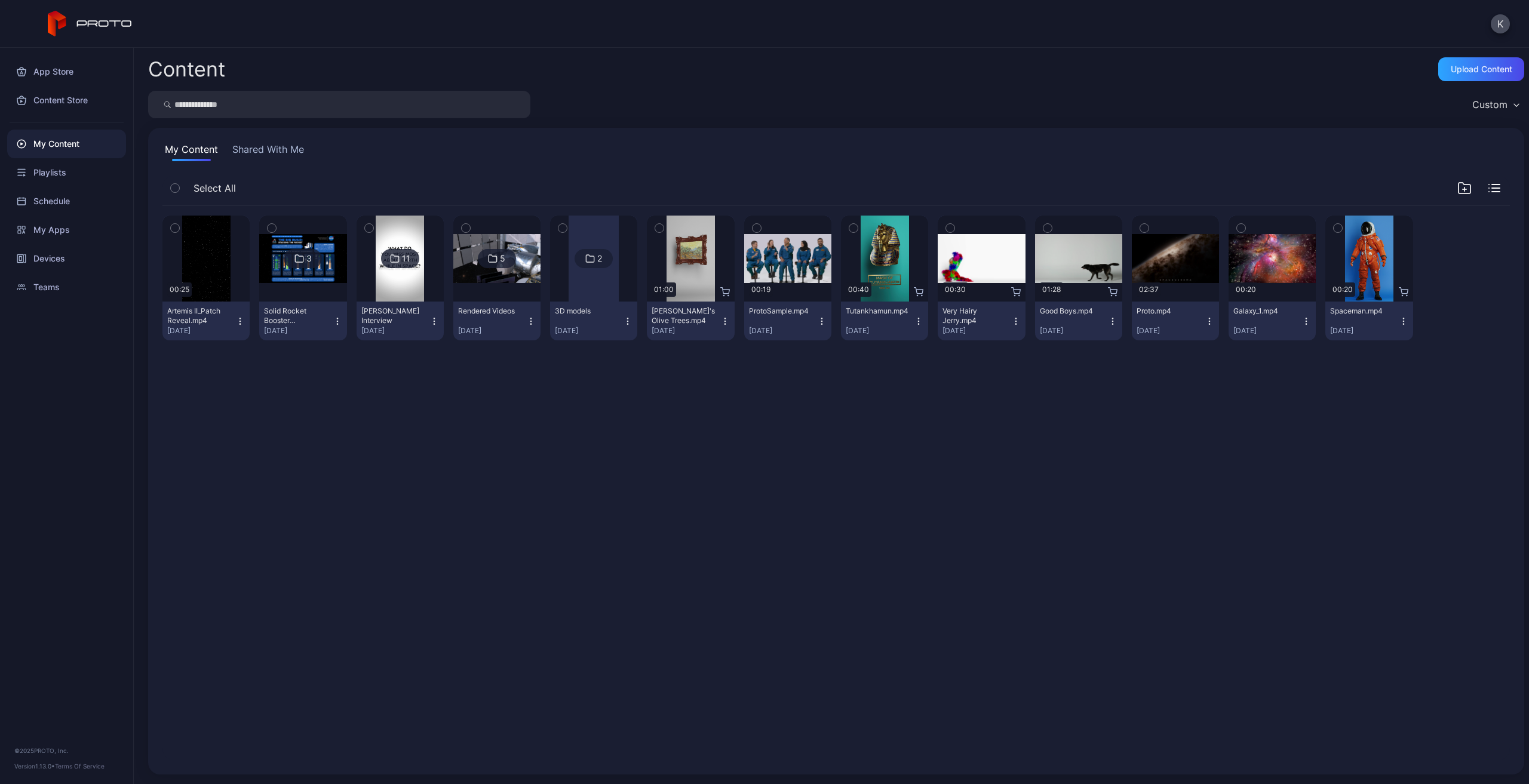
click at [1108, 321] on icon "button" at bounding box center [1113, 321] width 10 height 10
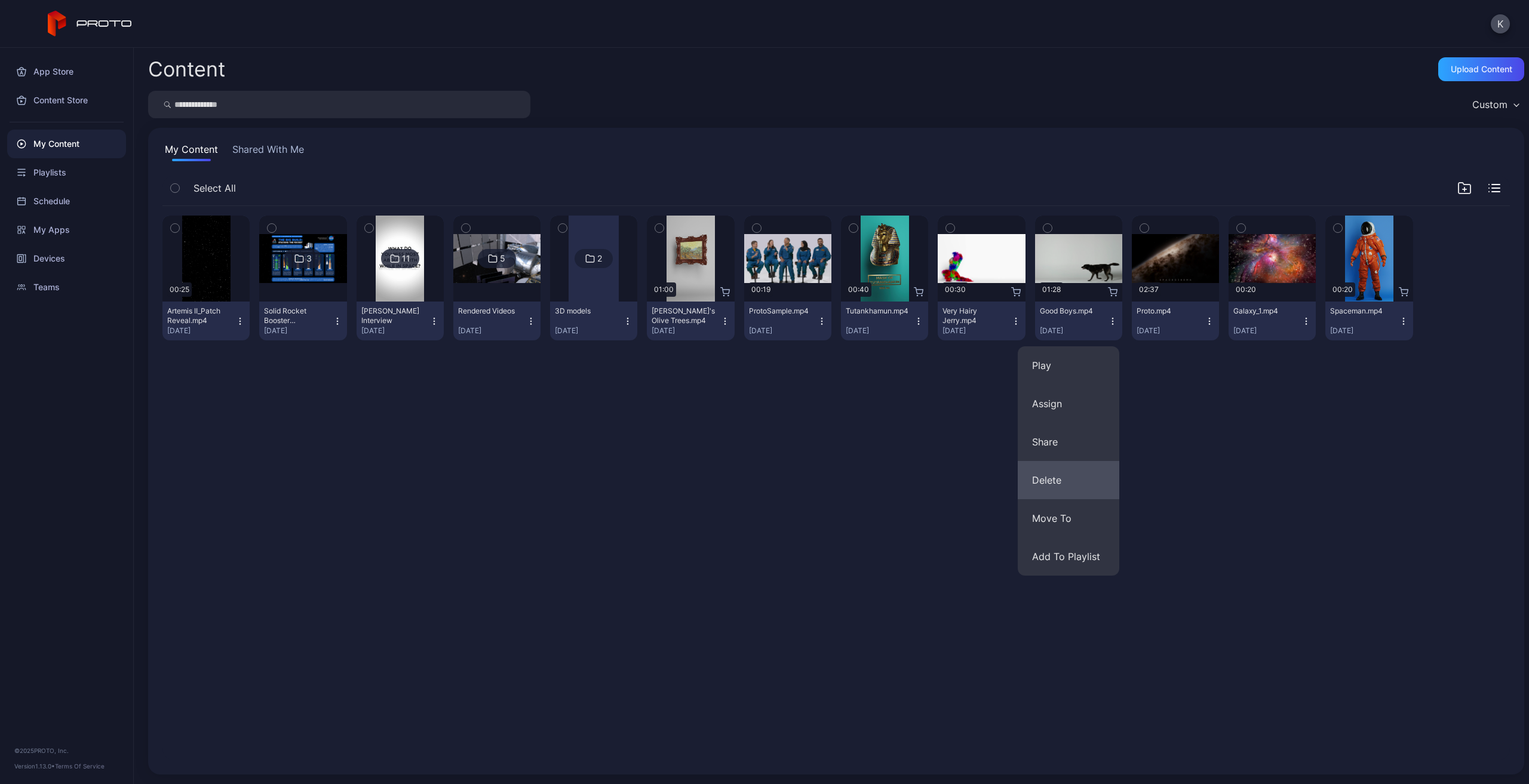
click at [1052, 479] on button "Delete" at bounding box center [1068, 480] width 102 height 38
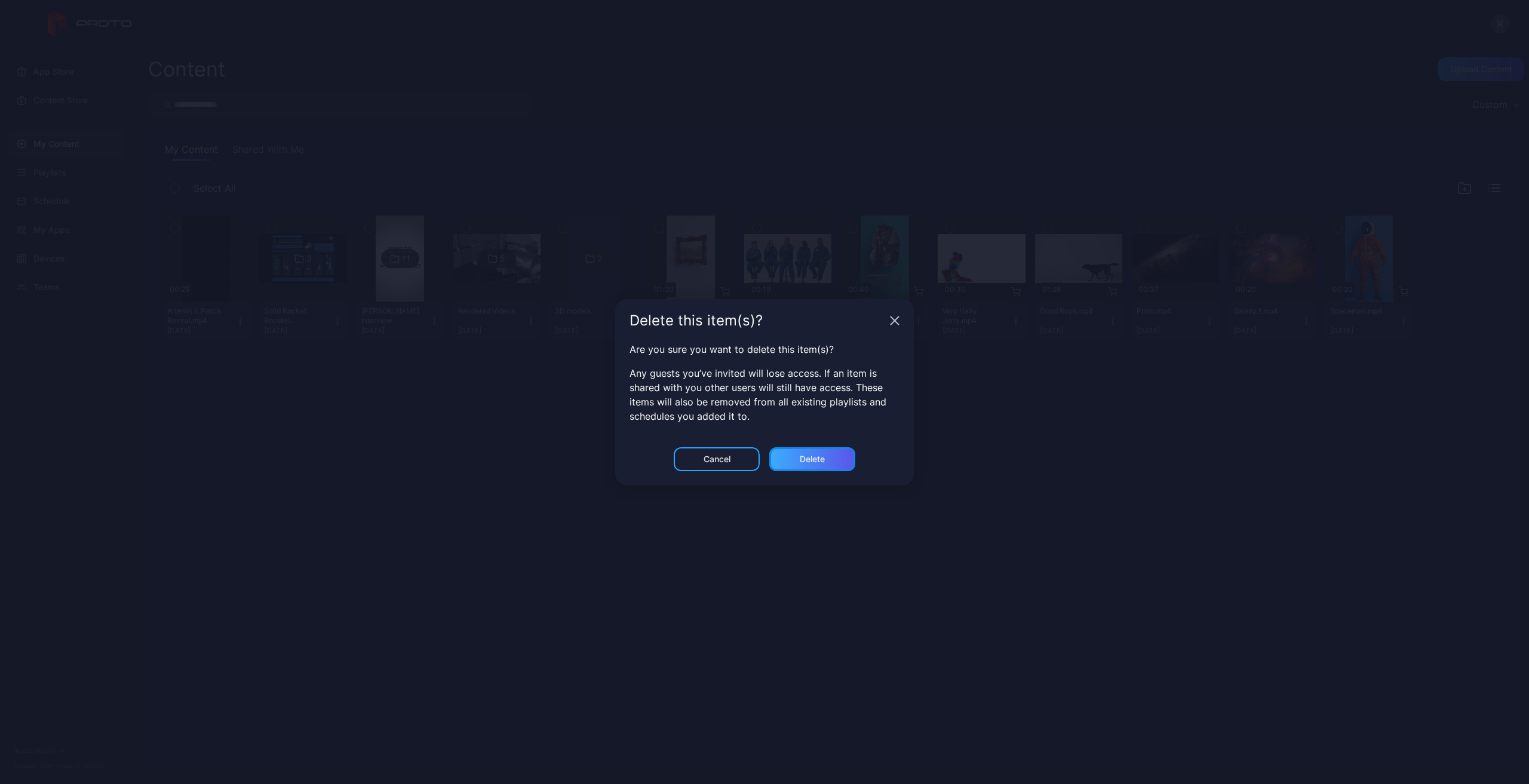
click at [836, 461] on div "Delete" at bounding box center [812, 459] width 86 height 24
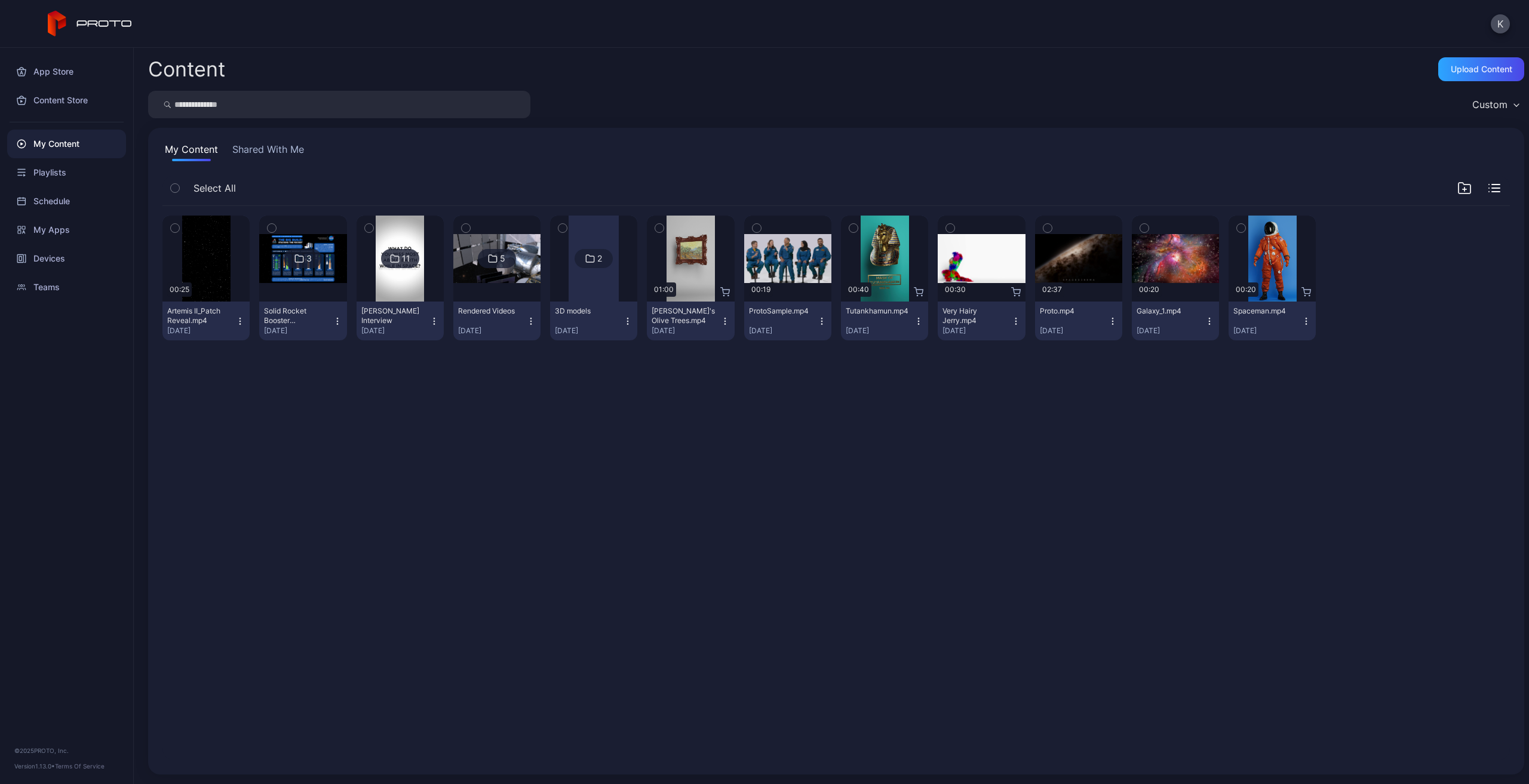
click at [1005, 328] on button "Very Hairy [PERSON_NAME].mp4 [DATE]" at bounding box center [981, 321] width 87 height 39
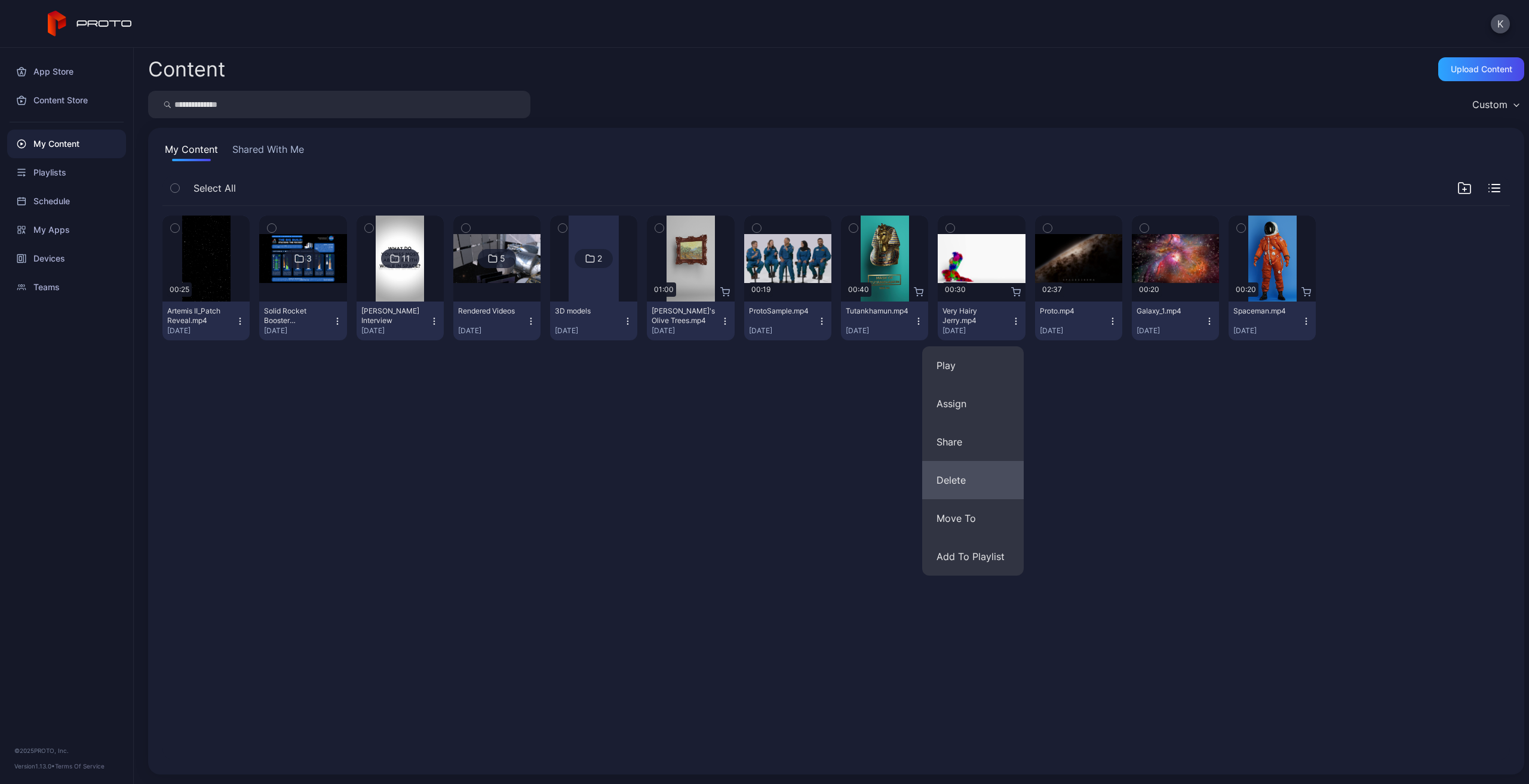
click at [973, 477] on button "Delete" at bounding box center [973, 480] width 102 height 38
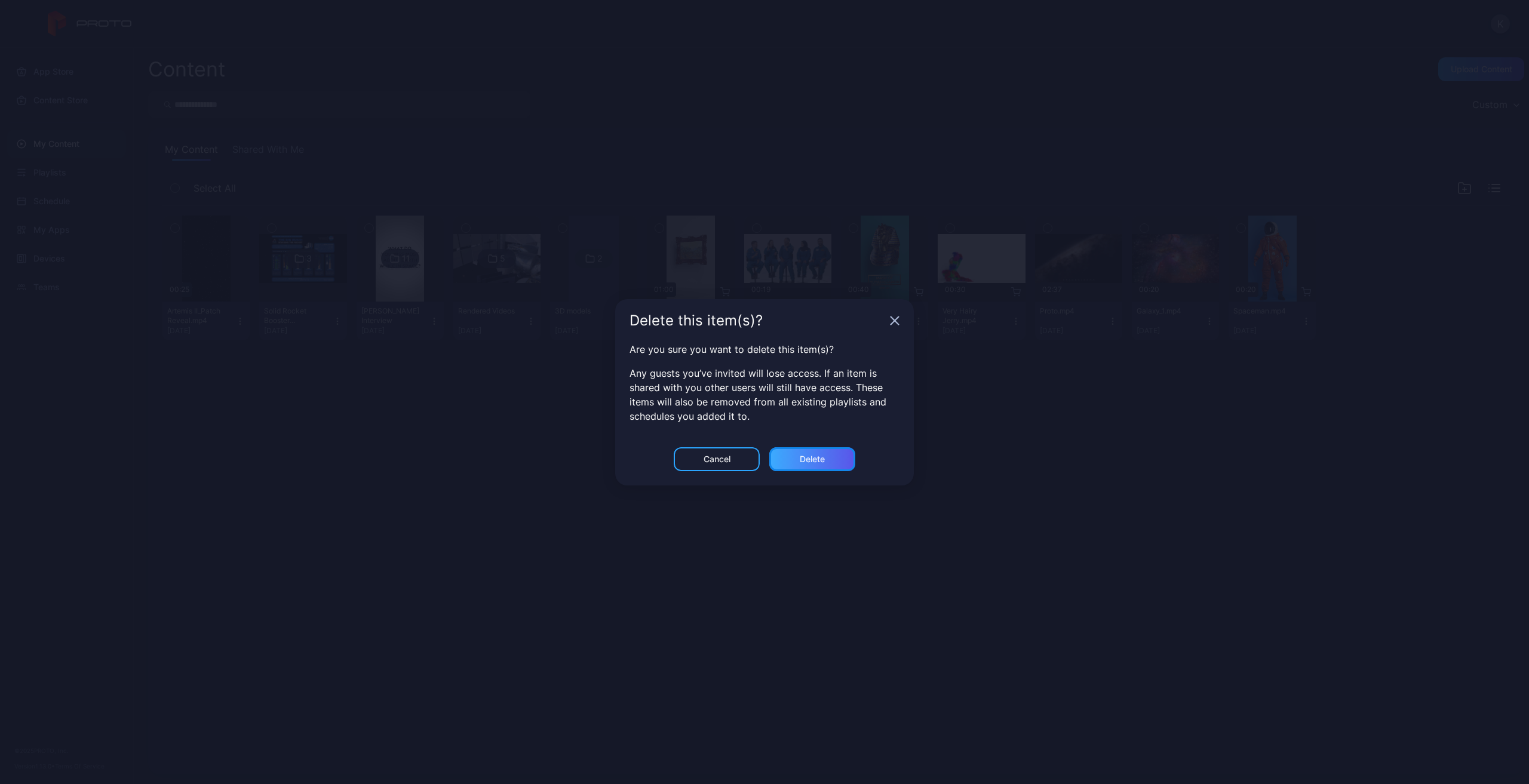
click at [831, 460] on div "Delete" at bounding box center [812, 459] width 86 height 24
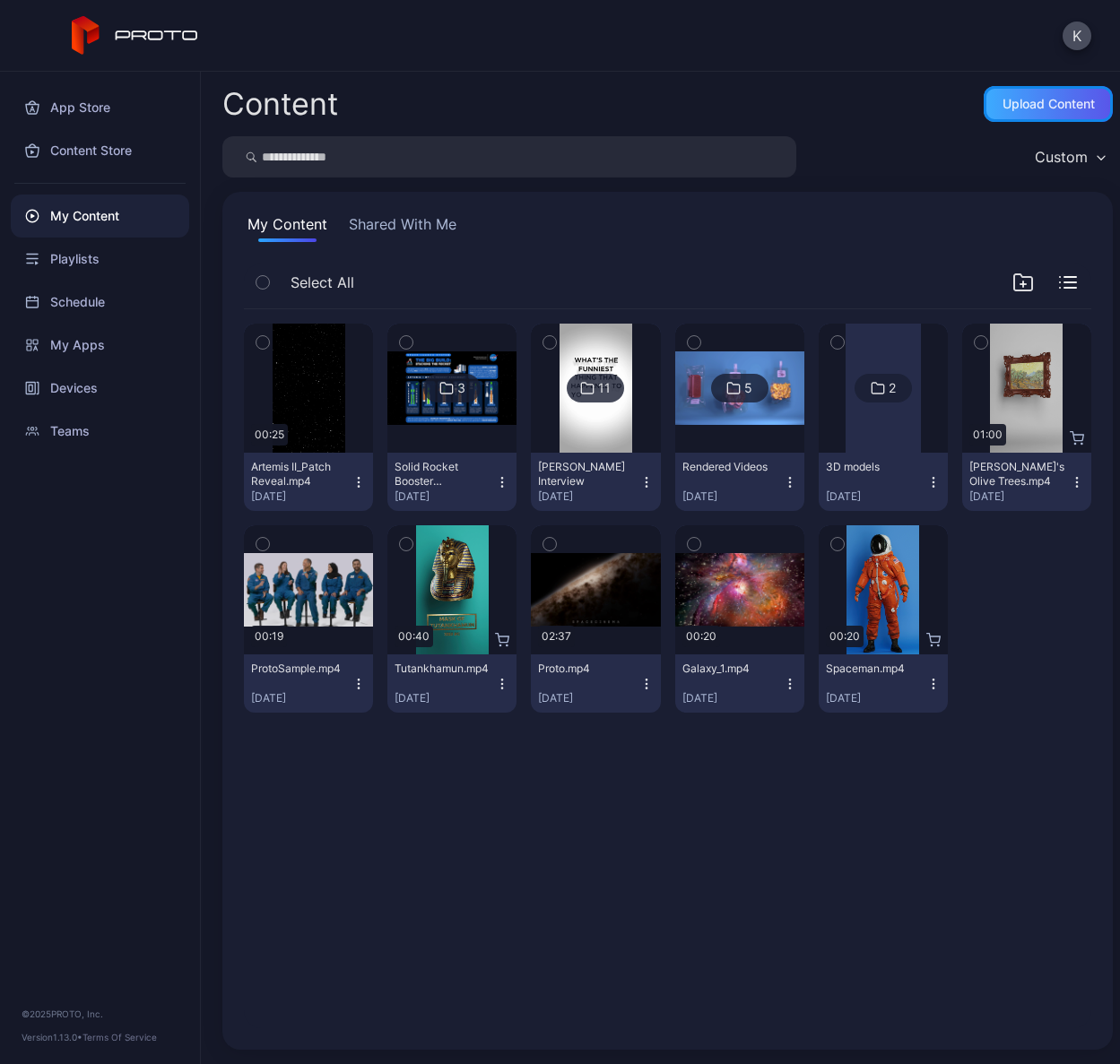
click at [984, 92] on div "Upload Content" at bounding box center [1048, 103] width 130 height 36
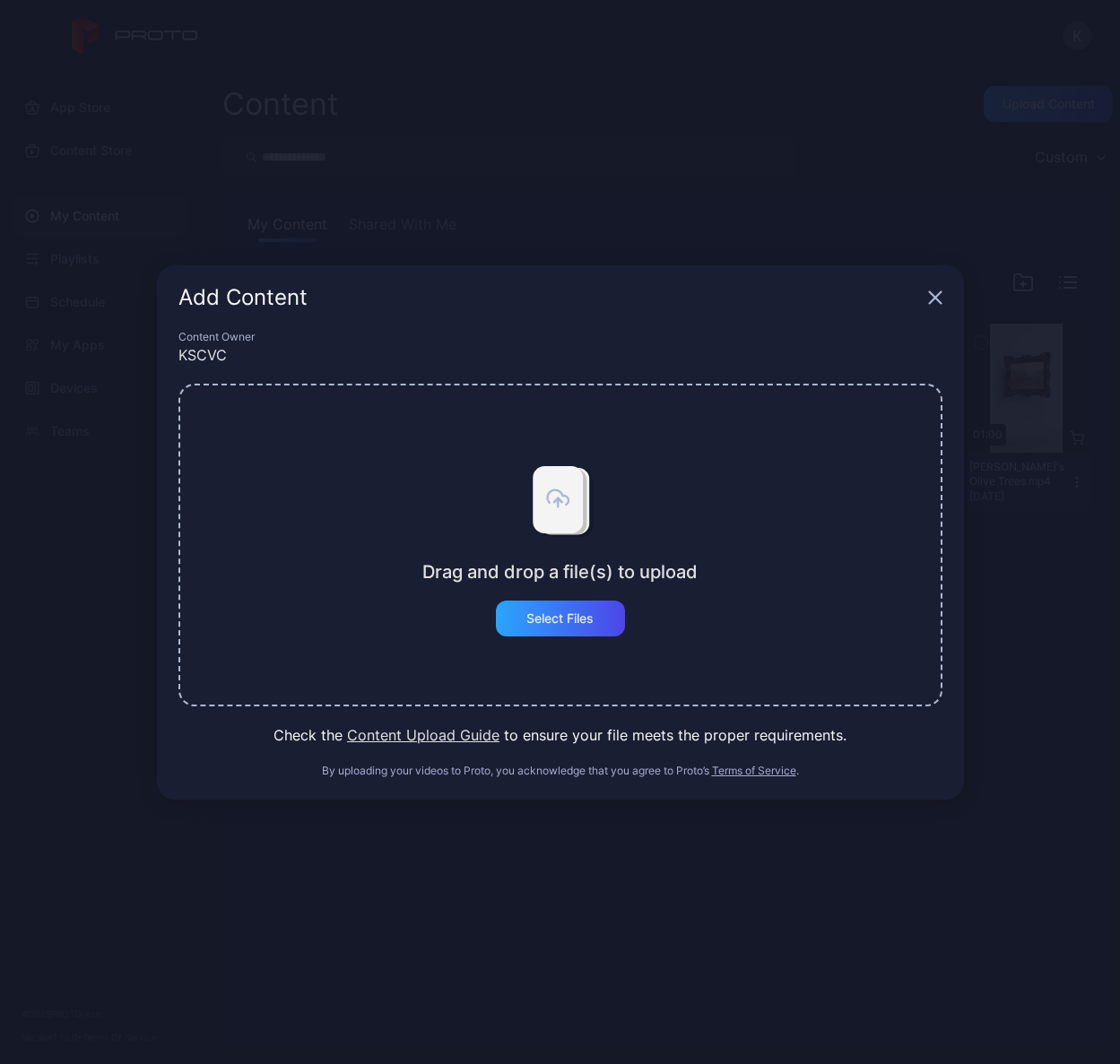
click at [943, 300] on div "Add Content" at bounding box center [560, 298] width 807 height 64
click at [933, 299] on icon "button" at bounding box center [935, 297] width 12 height 12
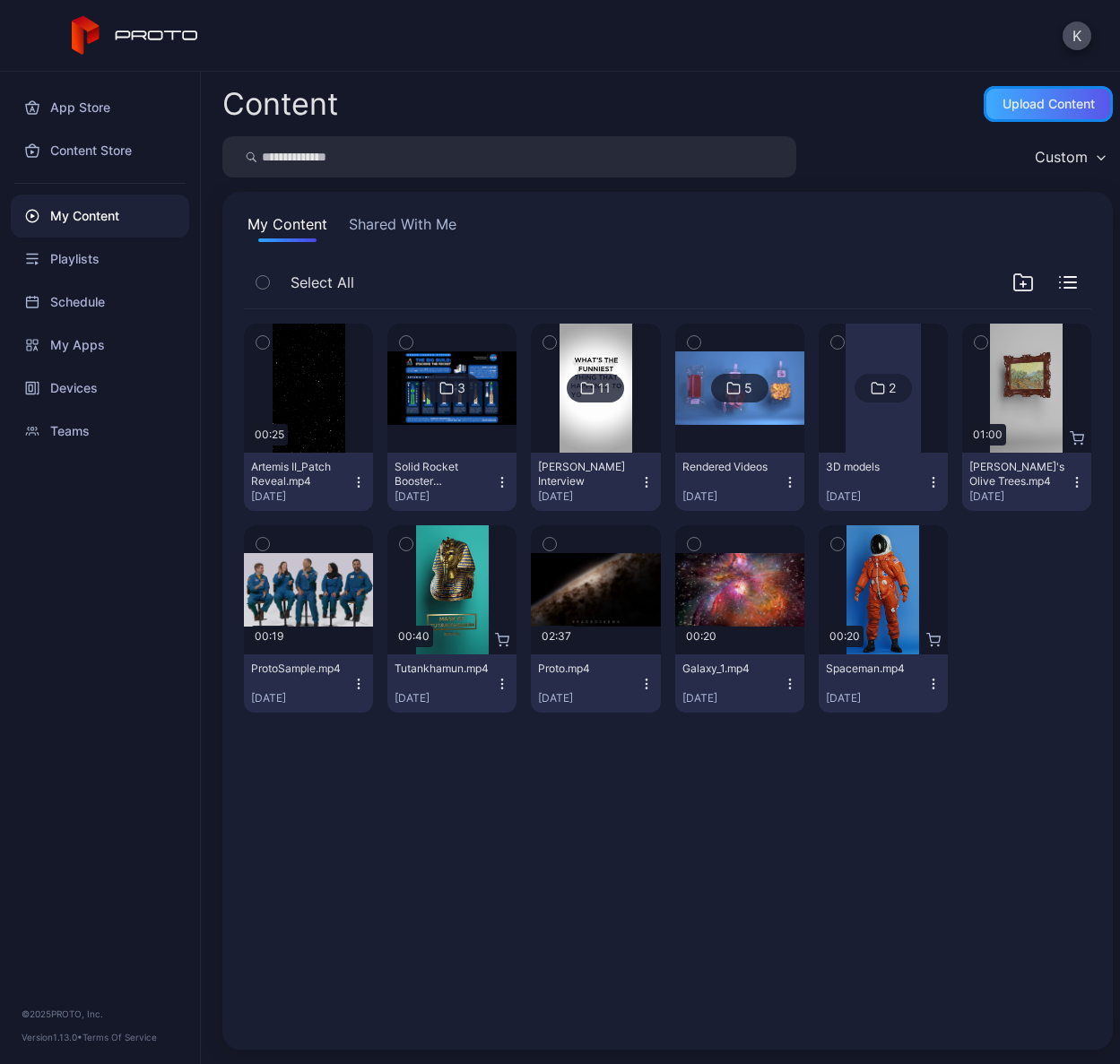
click at [1037, 108] on div "Upload Content" at bounding box center [1049, 103] width 93 height 15
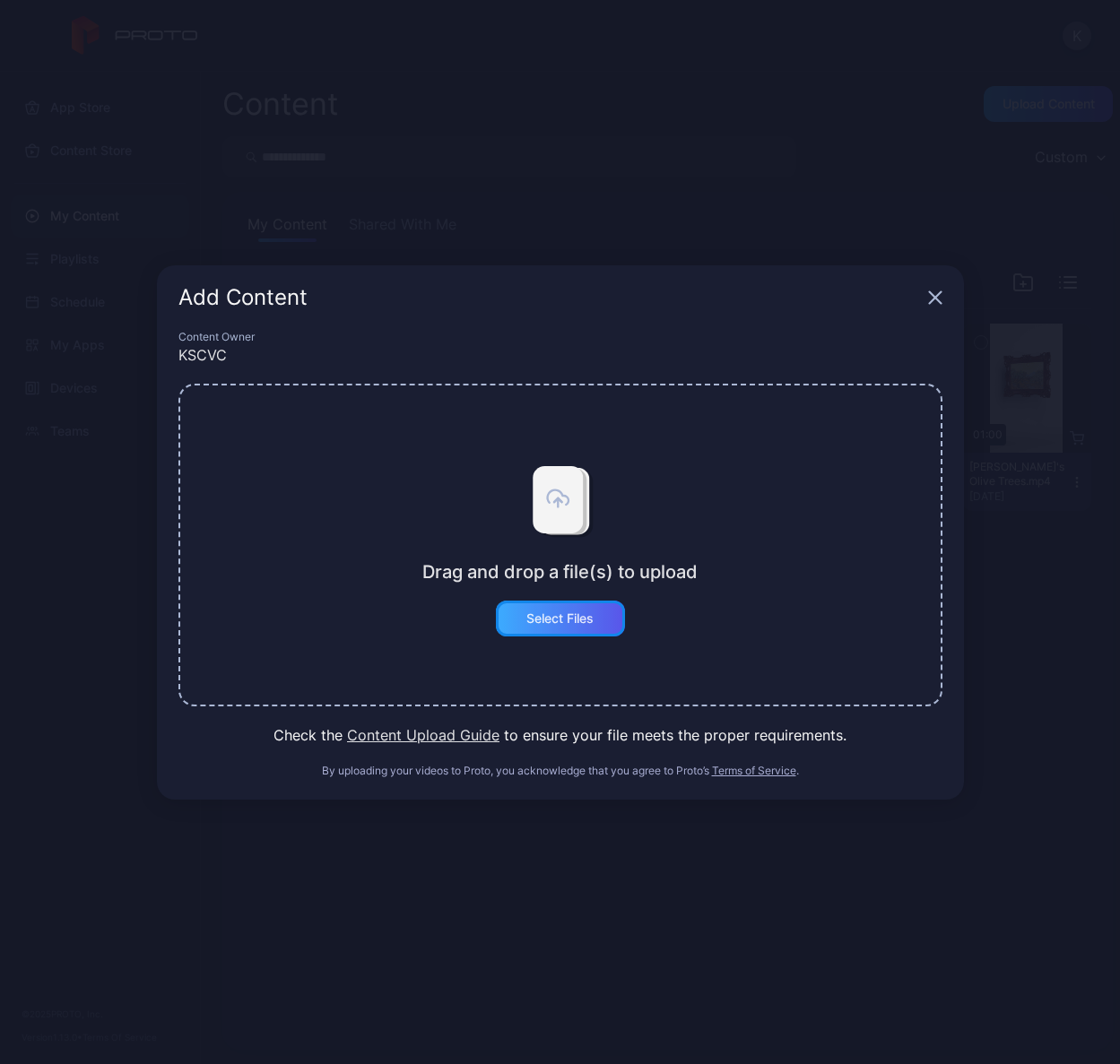
click at [567, 616] on div "Select Files" at bounding box center [560, 618] width 67 height 15
click at [537, 553] on div "Drag and drop a file(s) to upload Select Files" at bounding box center [560, 545] width 276 height 183
click at [620, 337] on div "Content Owner" at bounding box center [560, 337] width 765 height 15
click at [534, 621] on div "Select Files" at bounding box center [560, 618] width 67 height 15
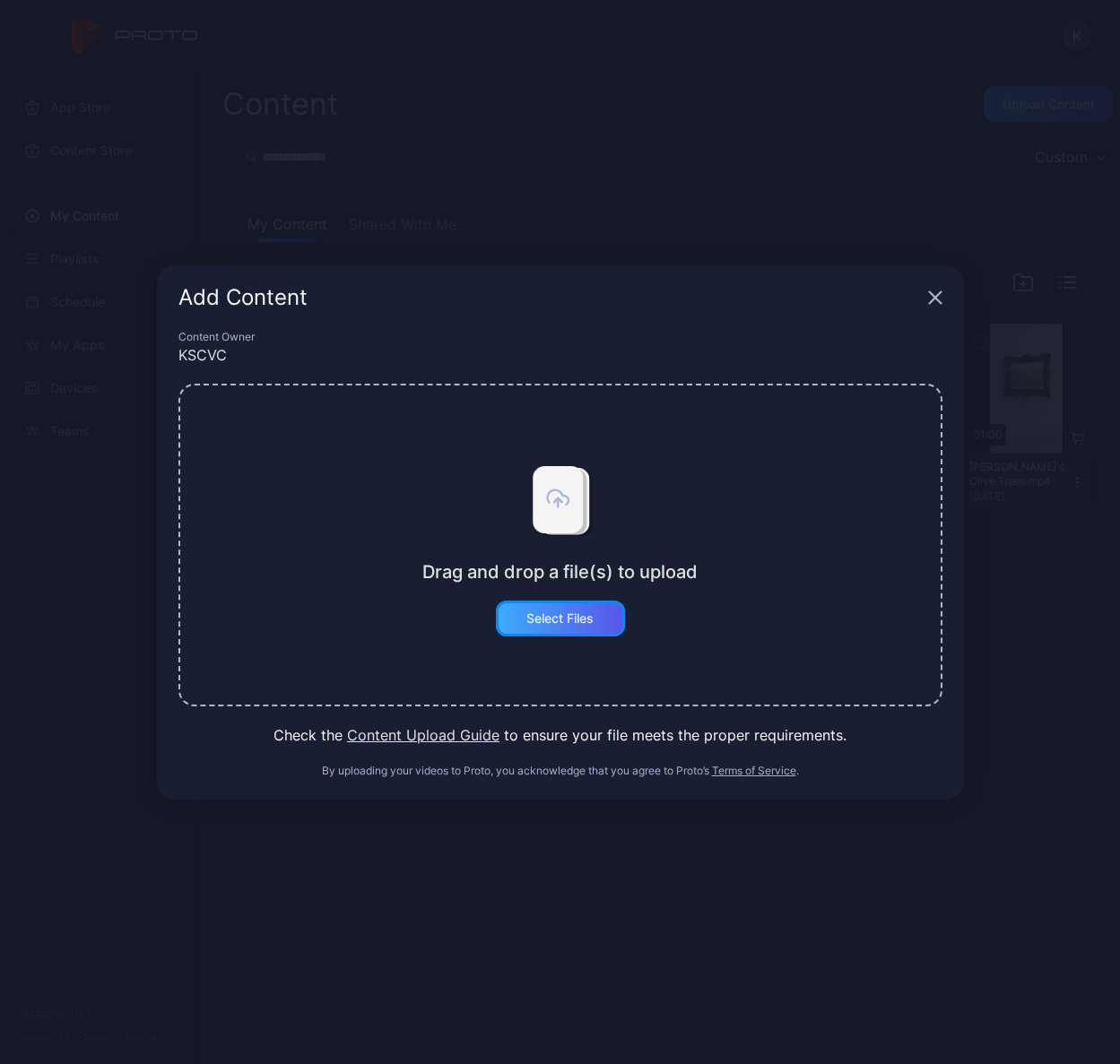
click at [569, 617] on div "Select Files" at bounding box center [560, 618] width 67 height 15
click at [228, 342] on div "Content Owner" at bounding box center [560, 337] width 765 height 15
click at [579, 617] on div "Select Files" at bounding box center [560, 618] width 67 height 15
click at [477, 740] on button "Content Upload Guide" at bounding box center [423, 735] width 153 height 21
click at [552, 601] on div "Select Files" at bounding box center [560, 618] width 130 height 36
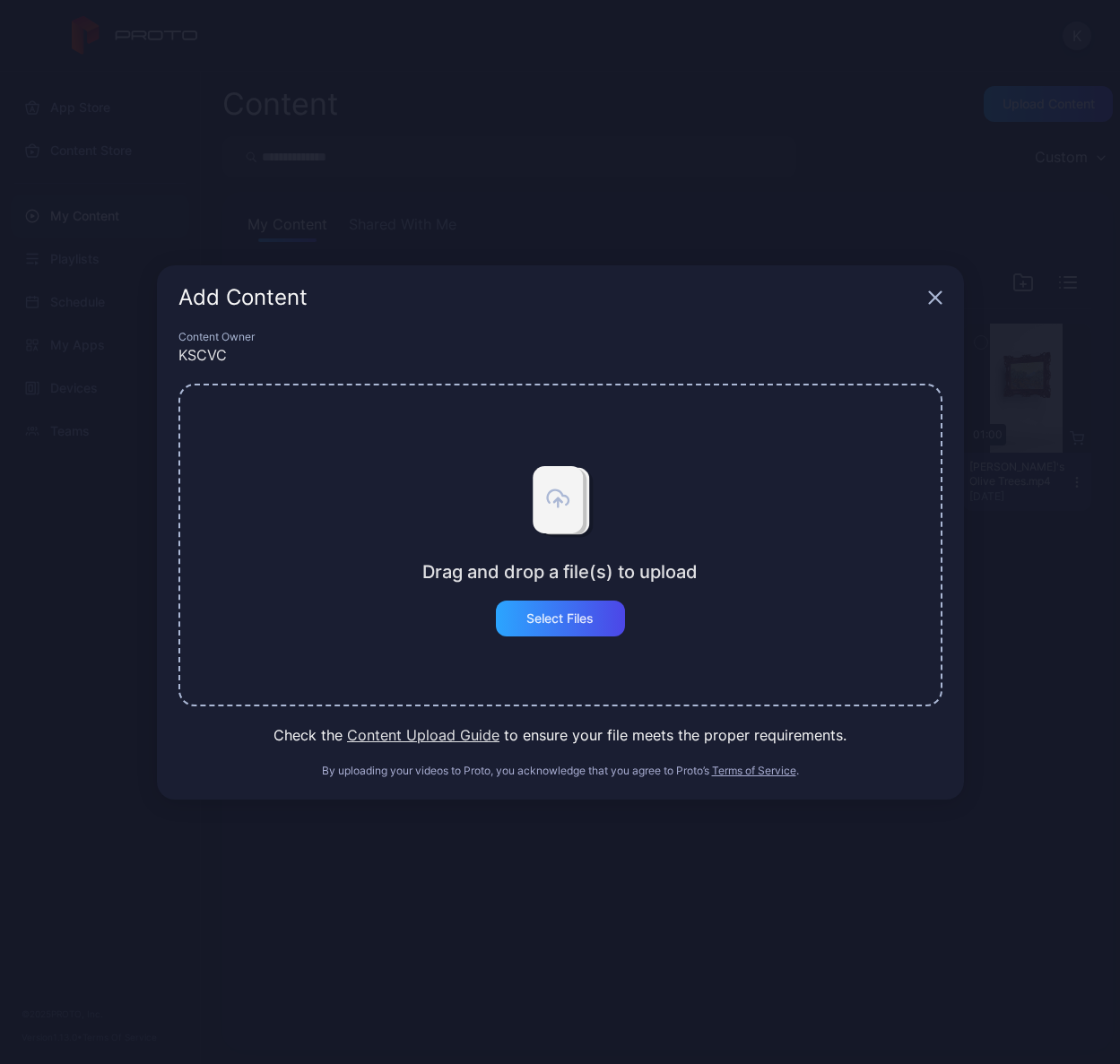
click at [540, 450] on div "Drag and drop a file(s) to upload Select Files" at bounding box center [560, 545] width 765 height 323
click at [932, 304] on icon "button" at bounding box center [935, 297] width 15 height 15
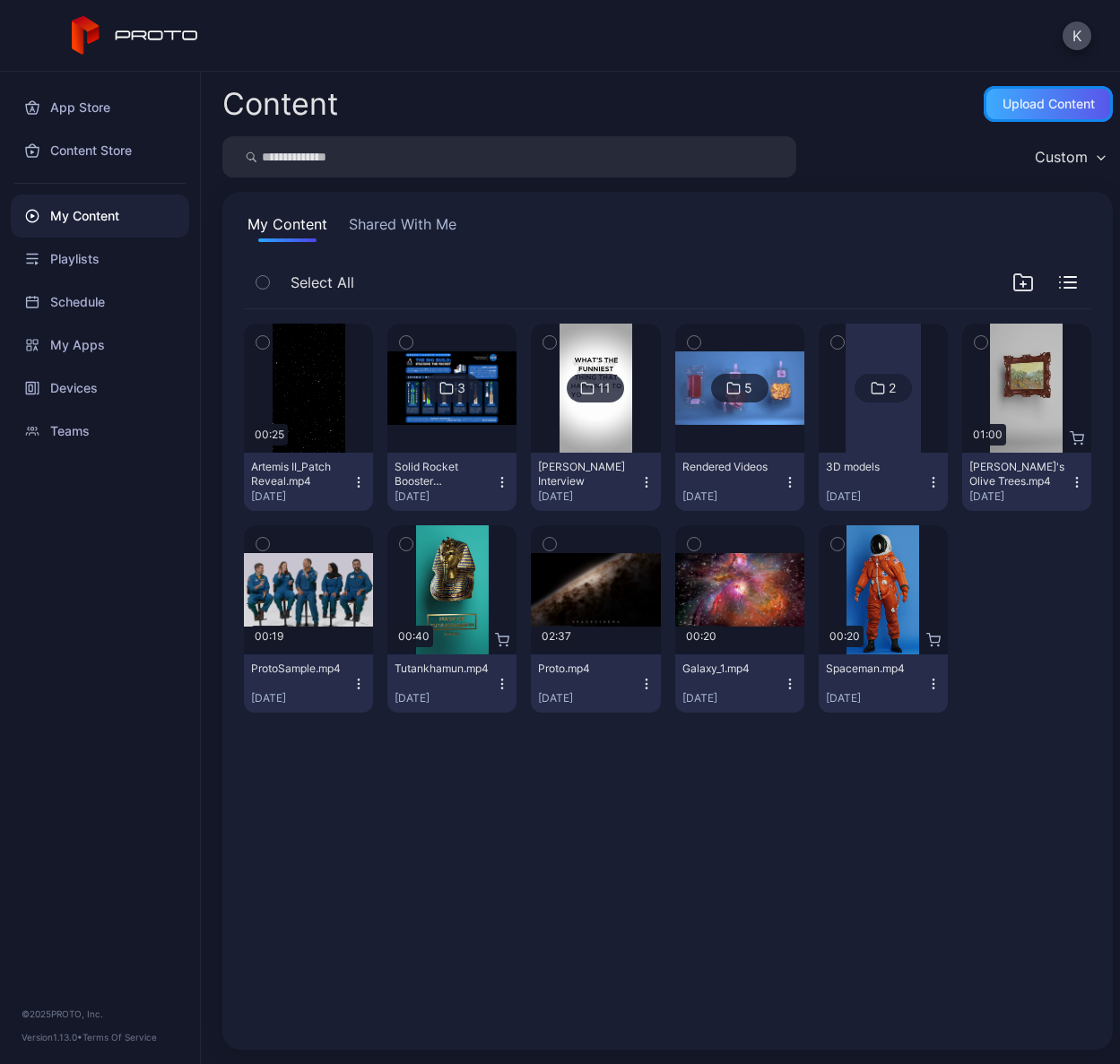
click at [1004, 120] on div "Upload Content" at bounding box center [1048, 103] width 130 height 36
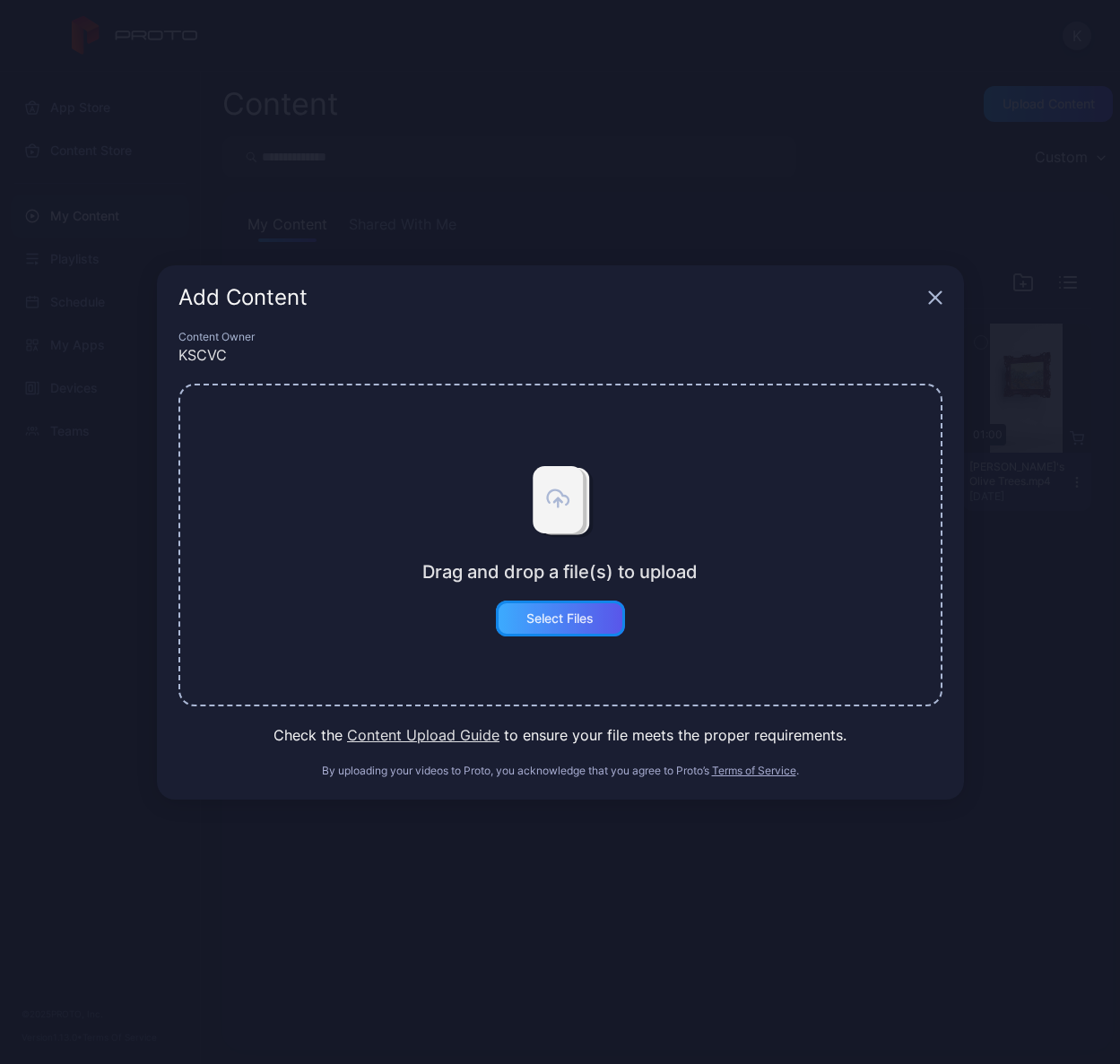
click at [603, 608] on div "Select Files" at bounding box center [560, 618] width 130 height 36
click at [562, 500] on icon at bounding box center [558, 491] width 51 height 67
click at [561, 504] on icon at bounding box center [558, 491] width 51 height 67
click at [571, 516] on icon at bounding box center [558, 491] width 51 height 67
click at [335, 6] on div "Add Content Content Owner KSCVC Drag and drop a file(s) to upload Select Files …" at bounding box center [560, 532] width 1120 height 1064
